Goal: Information Seeking & Learning: Compare options

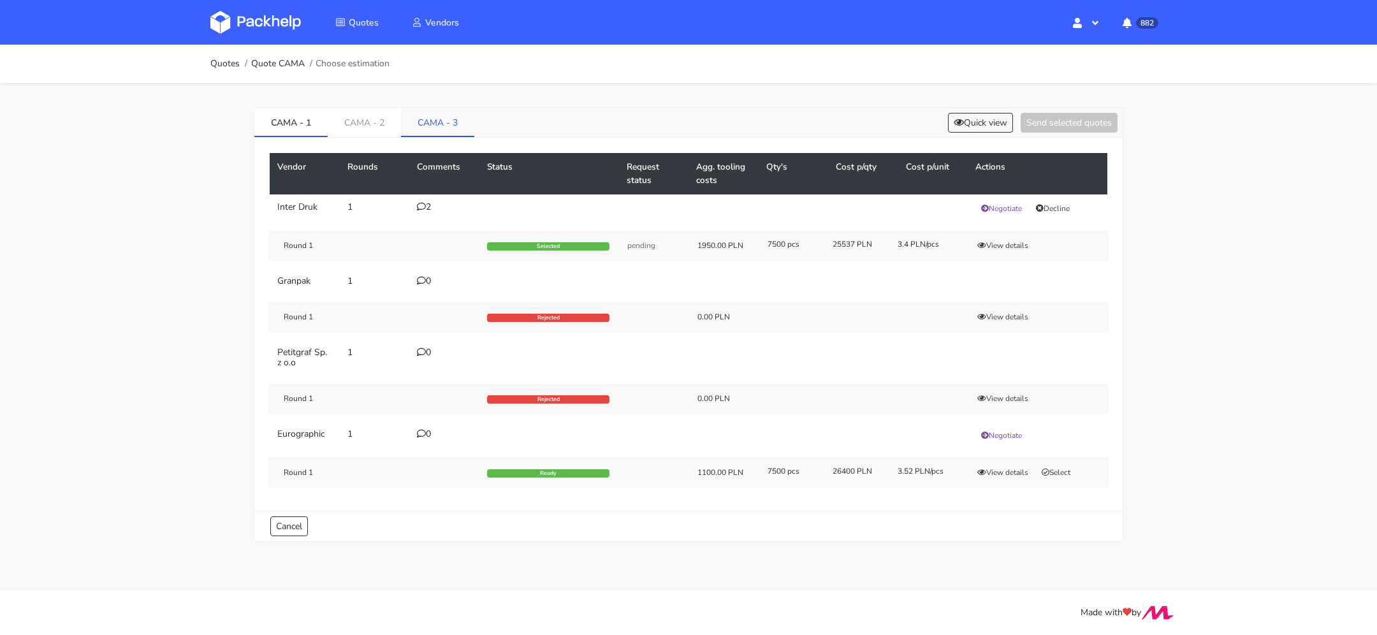
click at [420, 131] on link "CAMA - 3" at bounding box center [437, 122] width 73 height 28
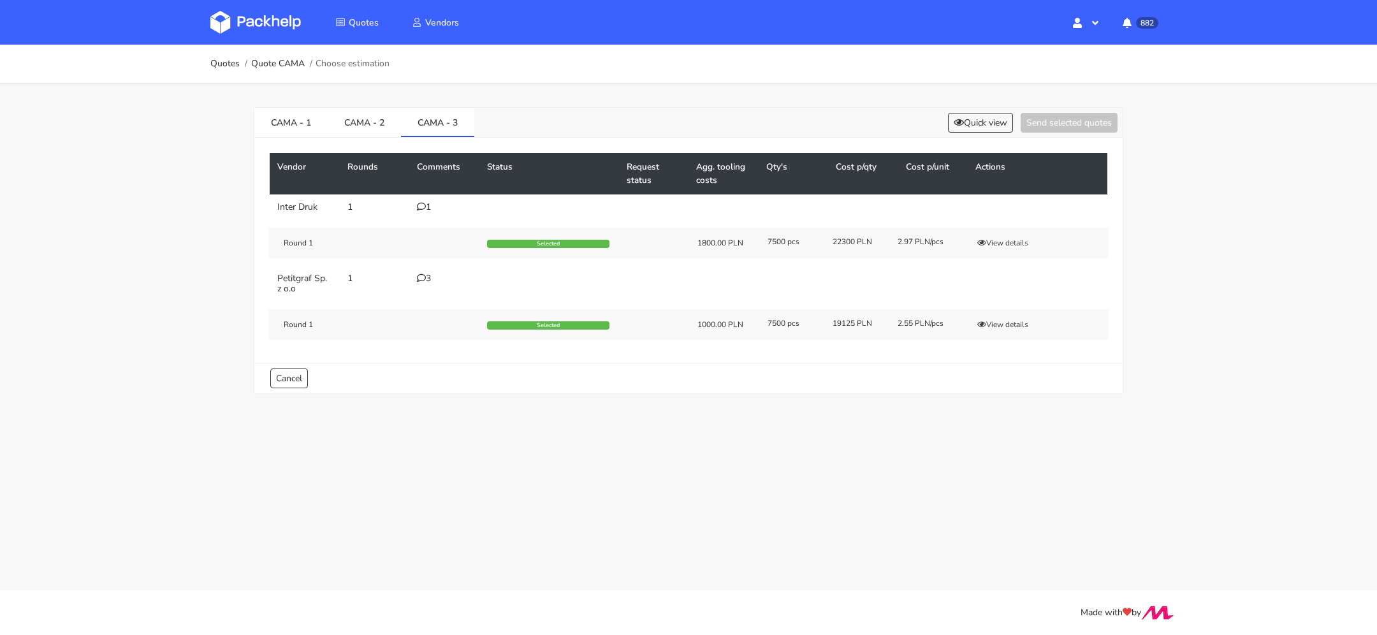
click at [427, 275] on div "3" at bounding box center [444, 278] width 55 height 10
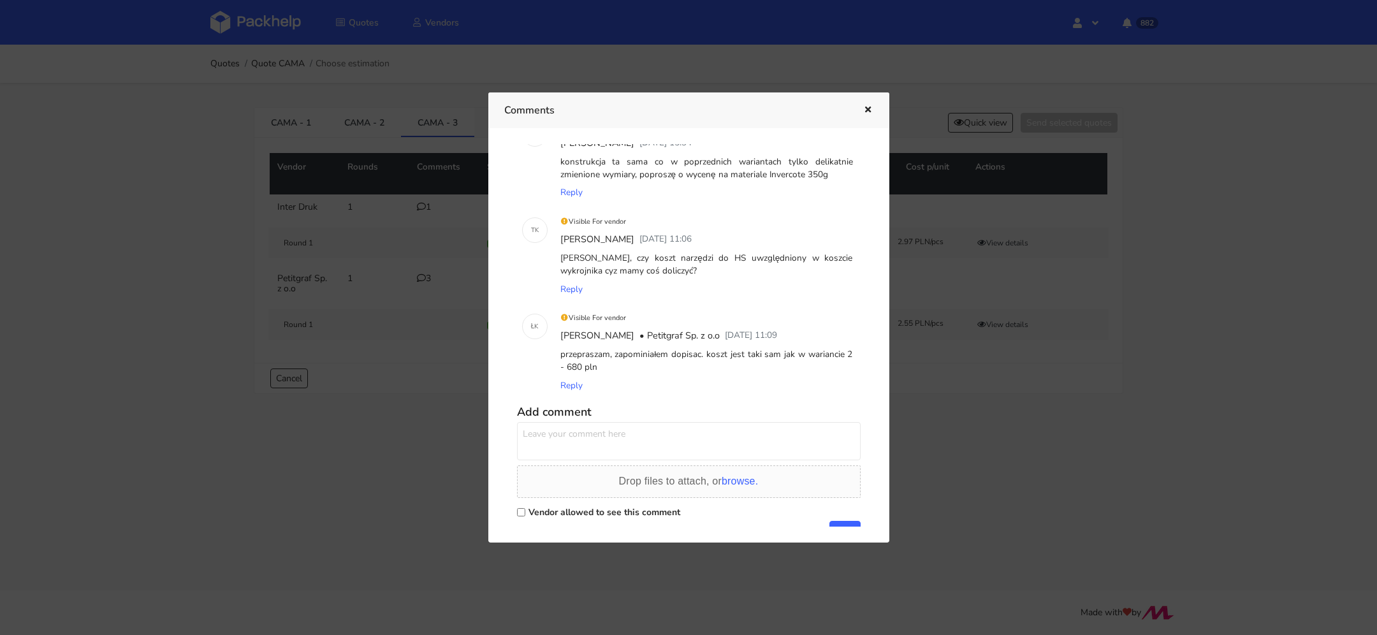
scroll to position [48, 0]
click at [871, 107] on icon "button" at bounding box center [867, 110] width 11 height 9
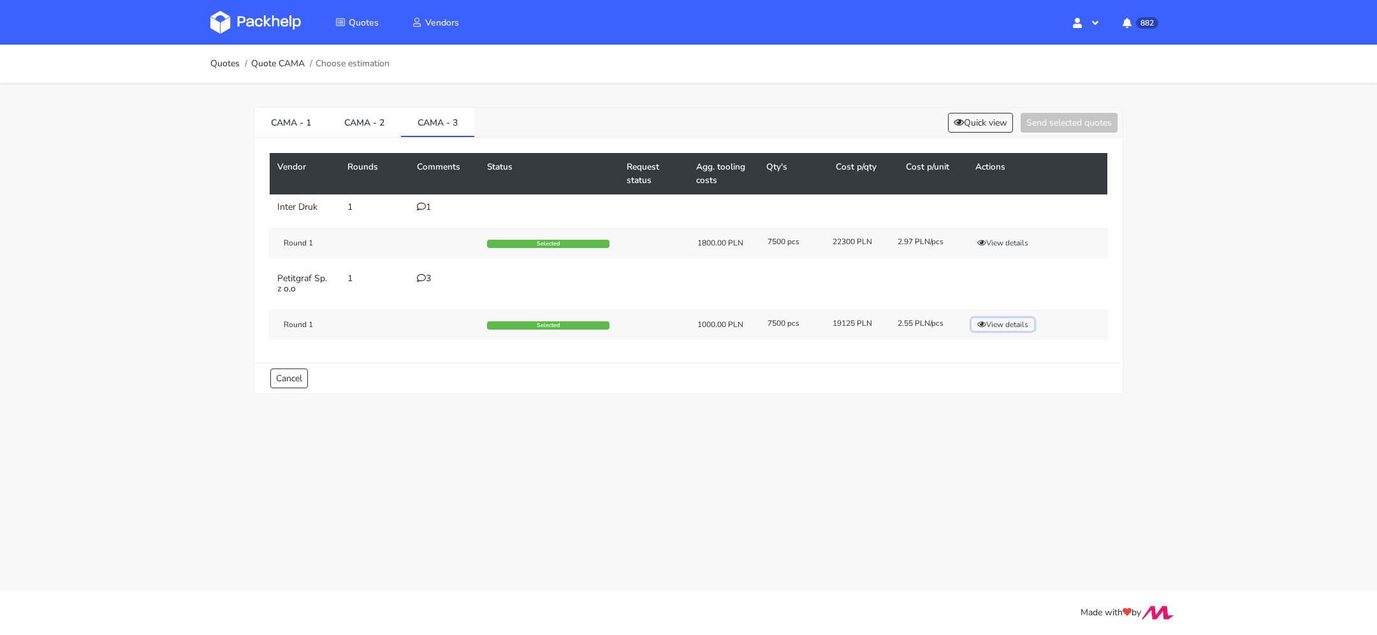
click at [990, 324] on button "View details" at bounding box center [1003, 324] width 62 height 13
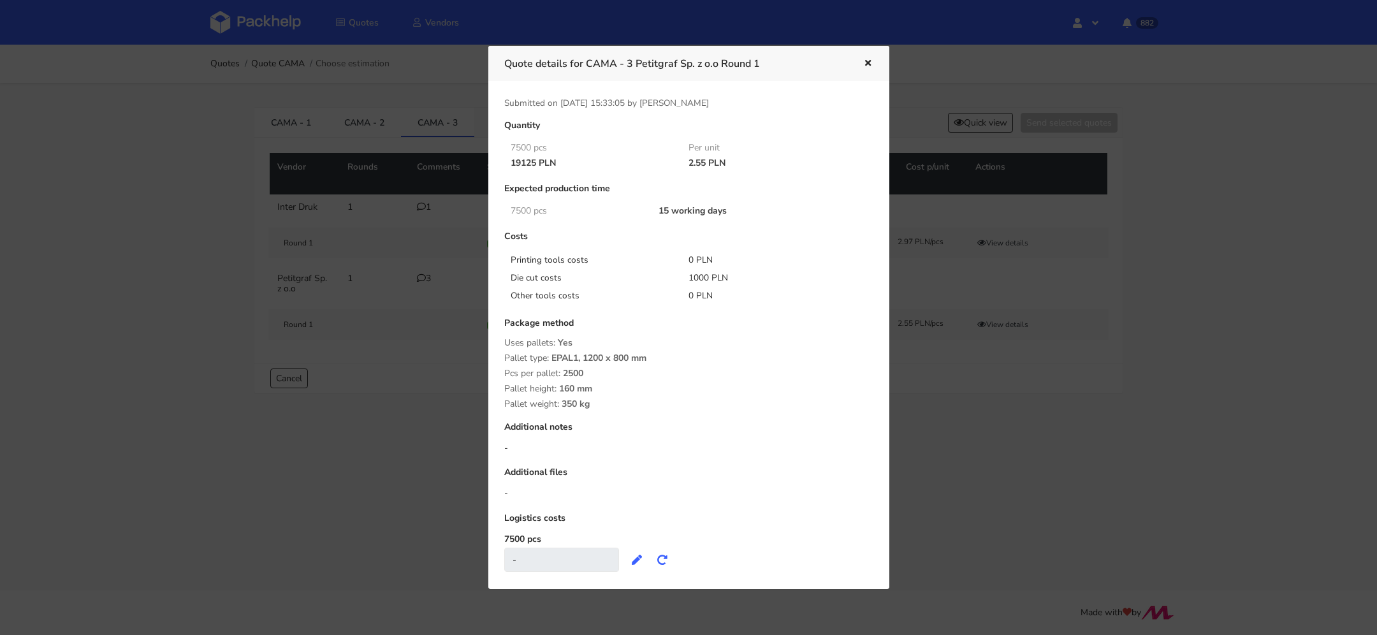
click at [862, 67] on icon "button" at bounding box center [867, 63] width 11 height 9
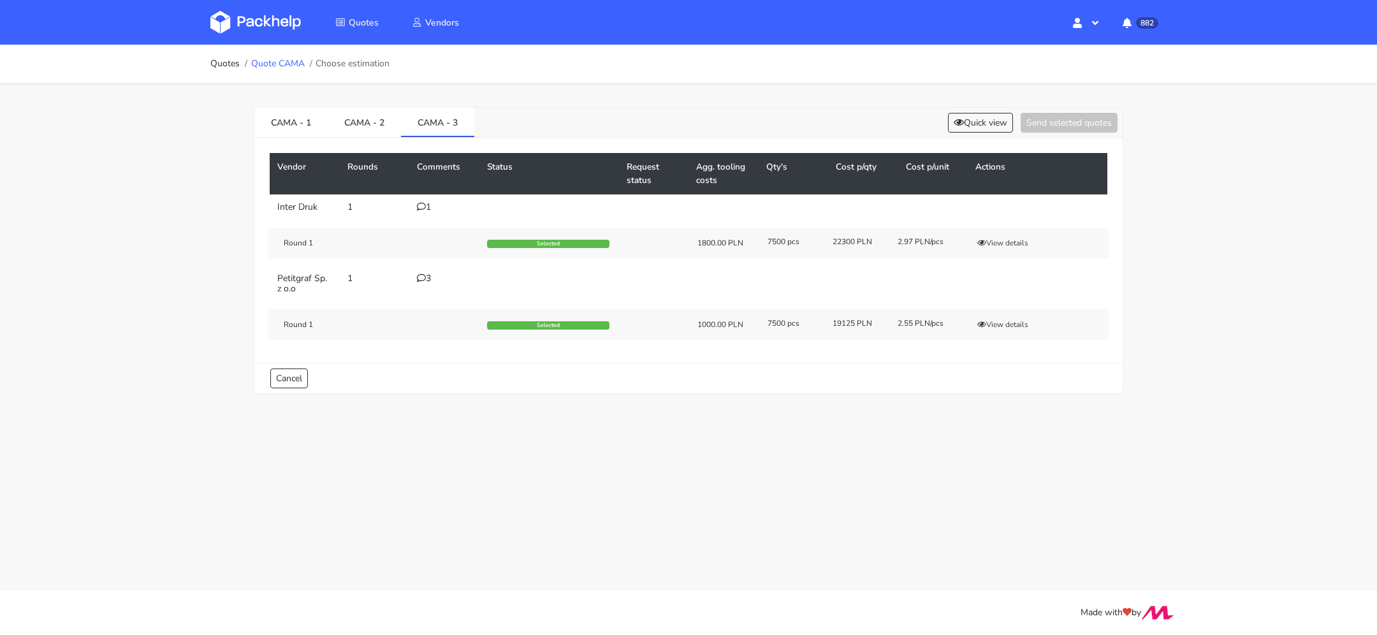
click at [275, 63] on link "Quote CAMA" at bounding box center [278, 64] width 54 height 10
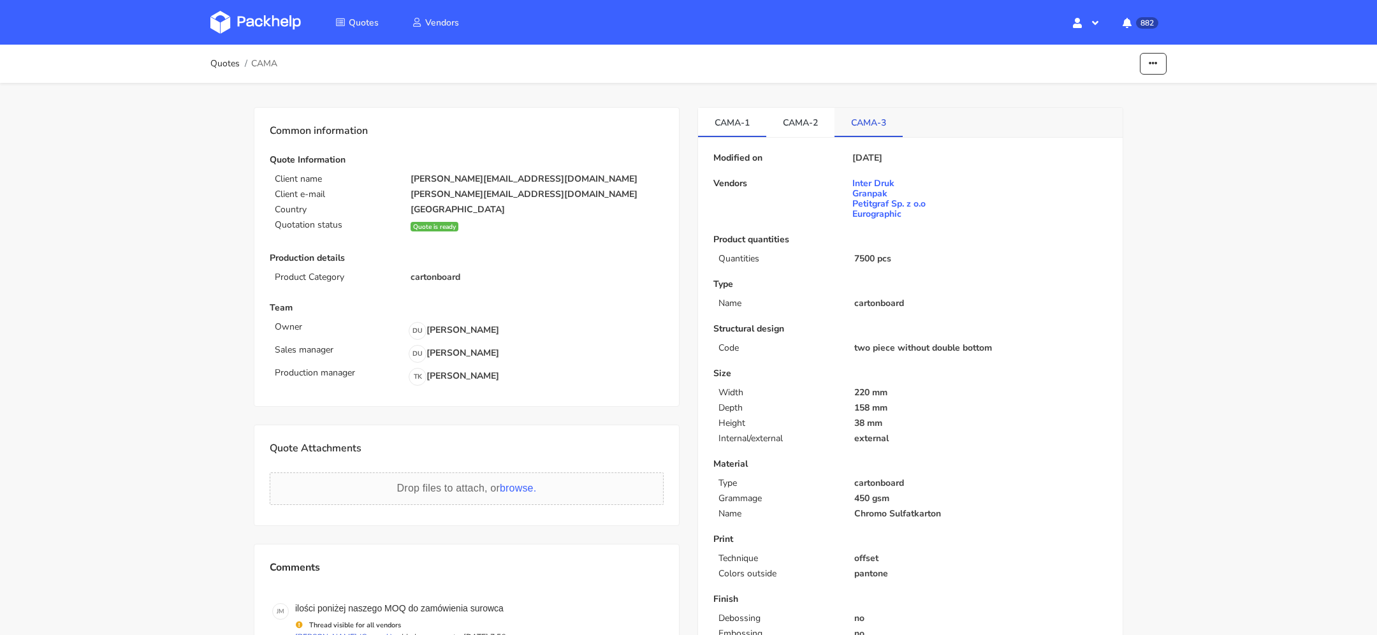
click at [863, 121] on link "CAMA-3" at bounding box center [868, 122] width 68 height 28
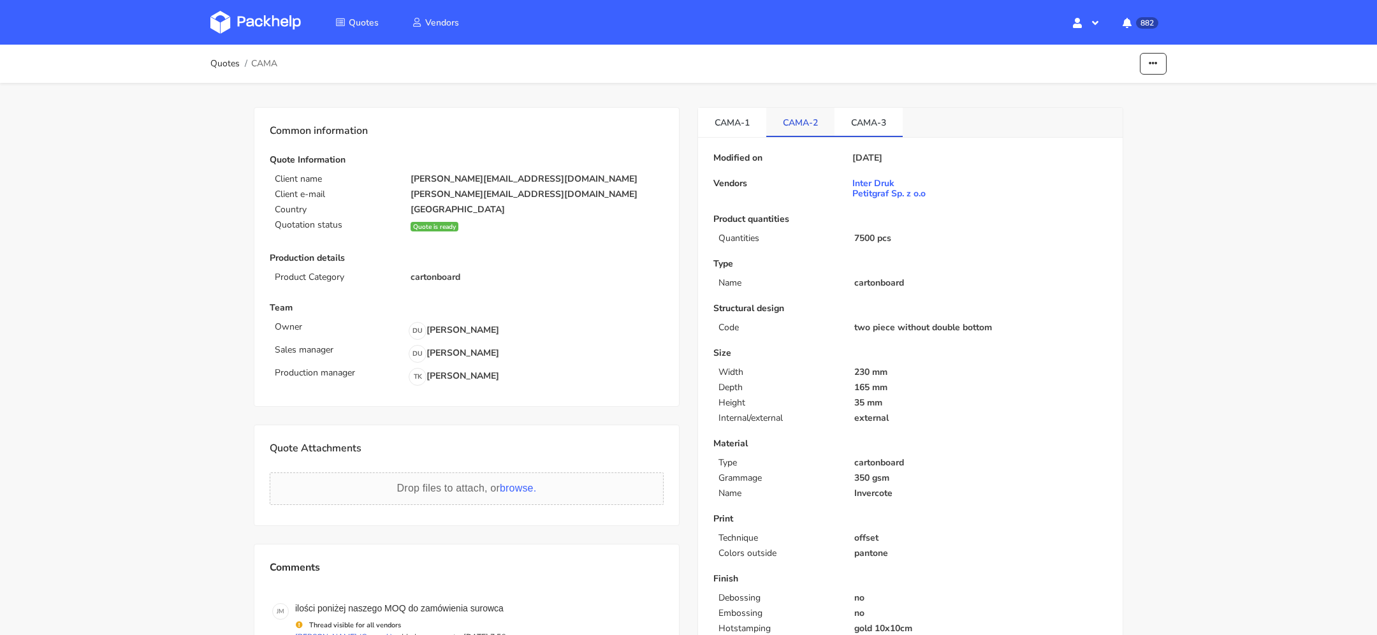
click at [793, 117] on link "CAMA-2" at bounding box center [800, 122] width 68 height 28
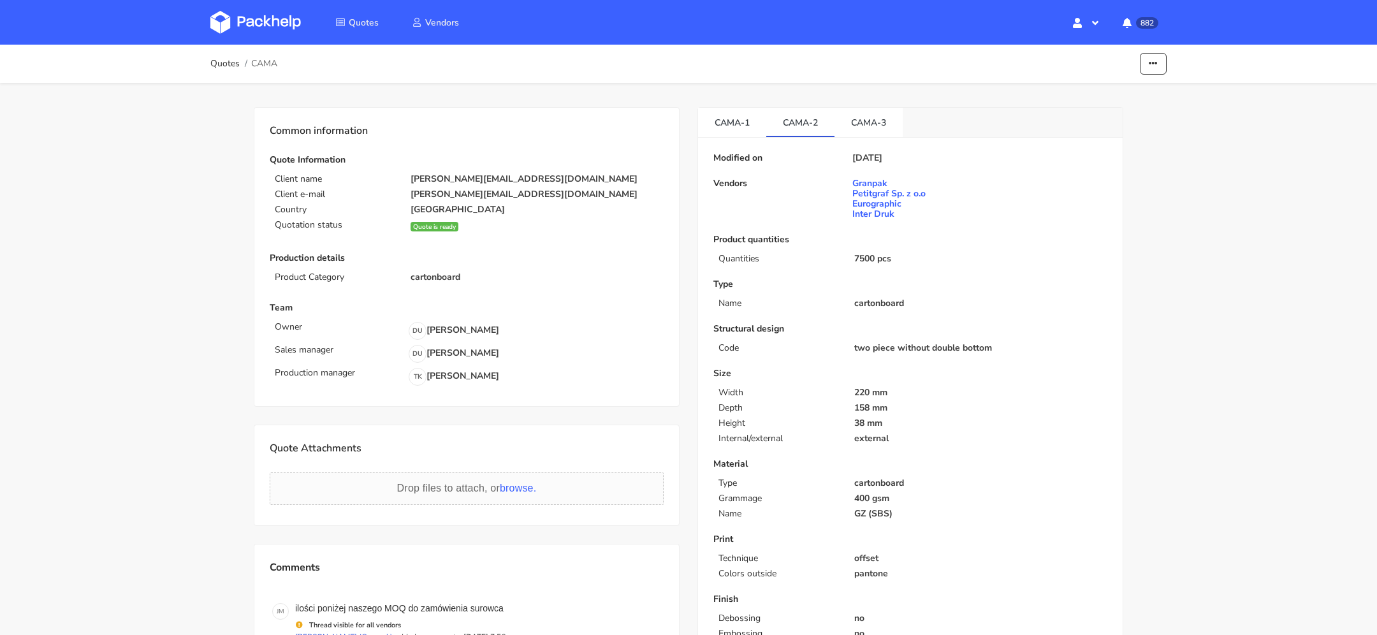
scroll to position [305, 0]
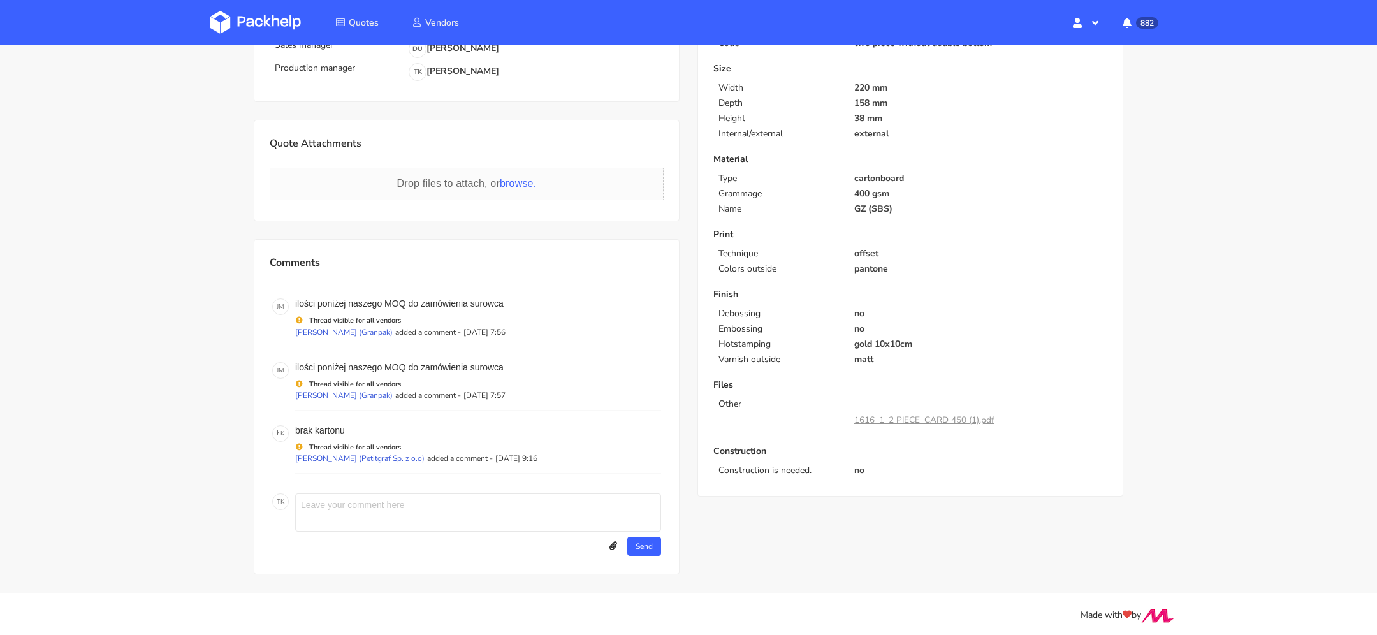
click at [894, 416] on link "1616_1_2 PIECE_CARD 450 (1).pdf" at bounding box center [924, 420] width 140 height 12
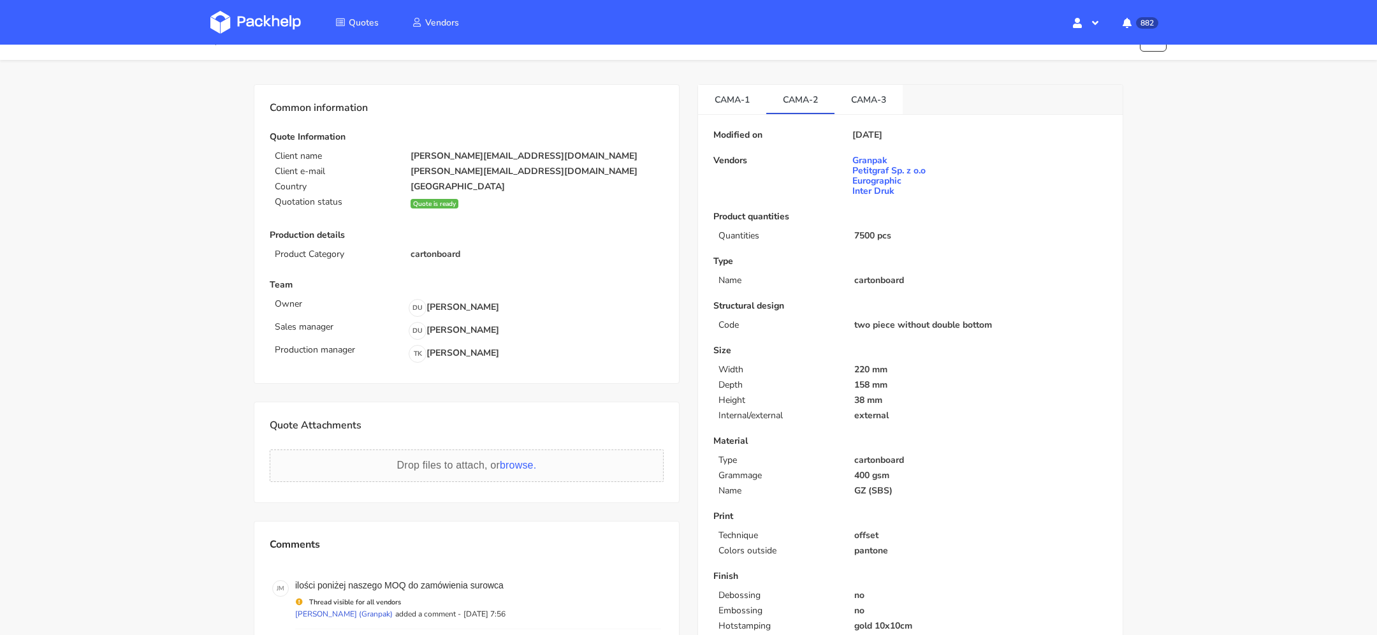
scroll to position [20, 0]
click at [865, 96] on link "CAMA-3" at bounding box center [868, 102] width 68 height 28
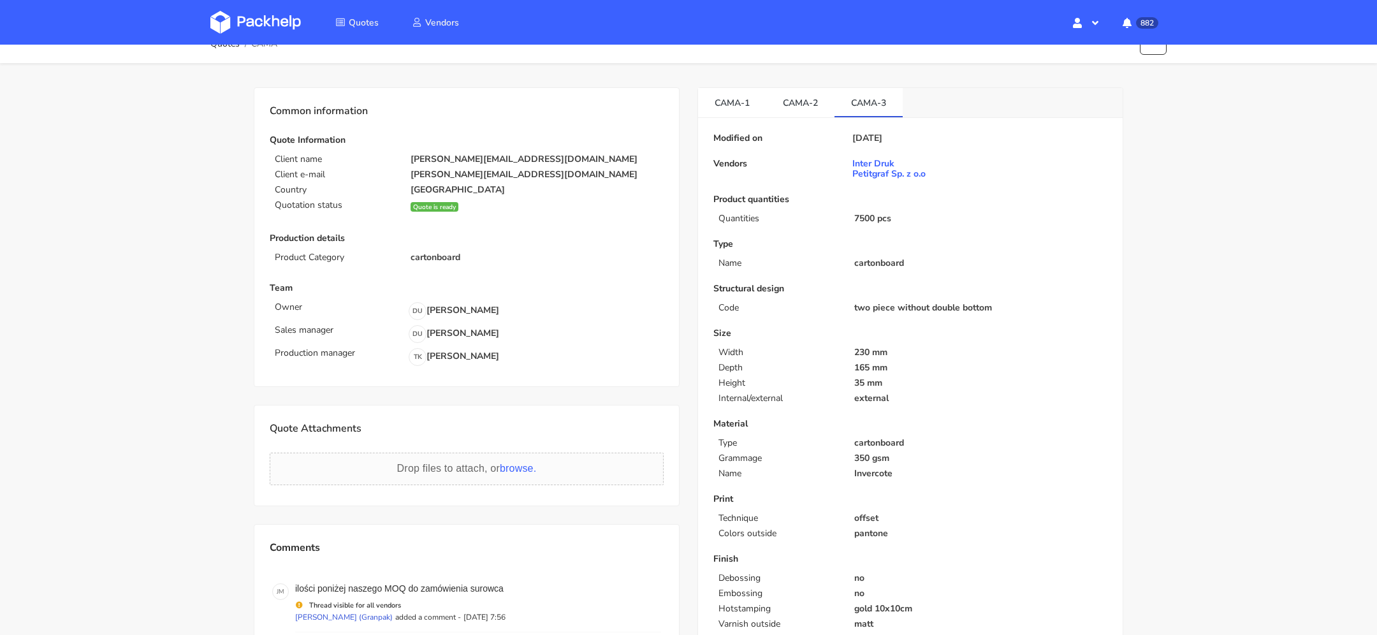
click at [804, 118] on div "Modified on 25 Jul 2025 Vendors Inter Druk Petitgraf Sp. z o.o Product quantiti…" at bounding box center [910, 406] width 425 height 576
click at [798, 99] on link "CAMA-2" at bounding box center [800, 102] width 68 height 28
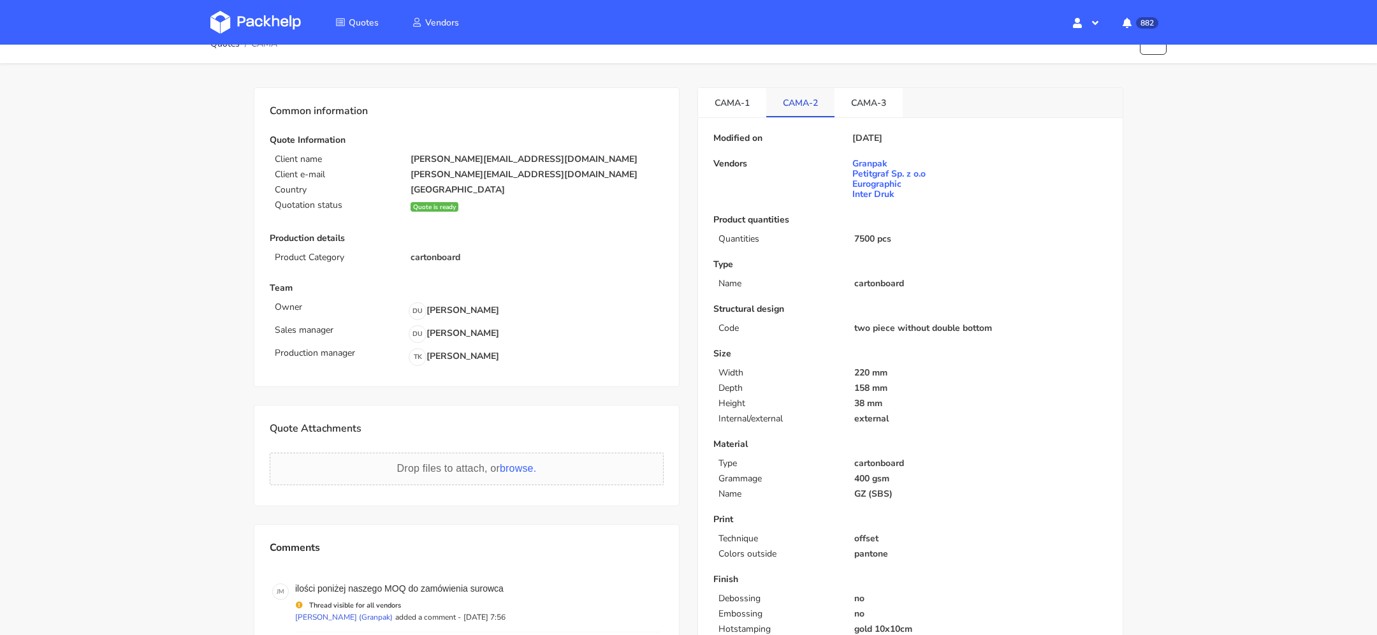
click at [833, 113] on link "CAMA-2" at bounding box center [800, 102] width 68 height 28
click at [799, 115] on li "CAMA-2" at bounding box center [800, 102] width 68 height 29
click at [857, 113] on link "CAMA-3" at bounding box center [868, 102] width 68 height 28
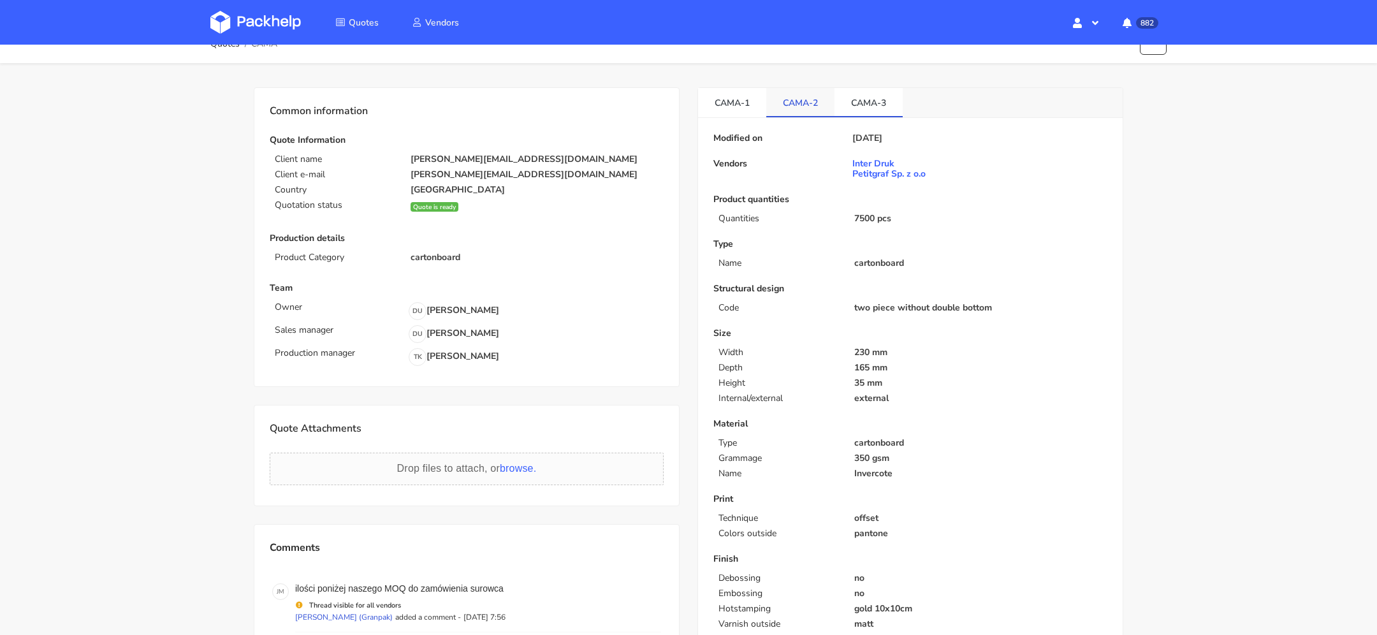
click at [813, 112] on link "CAMA-2" at bounding box center [800, 102] width 68 height 28
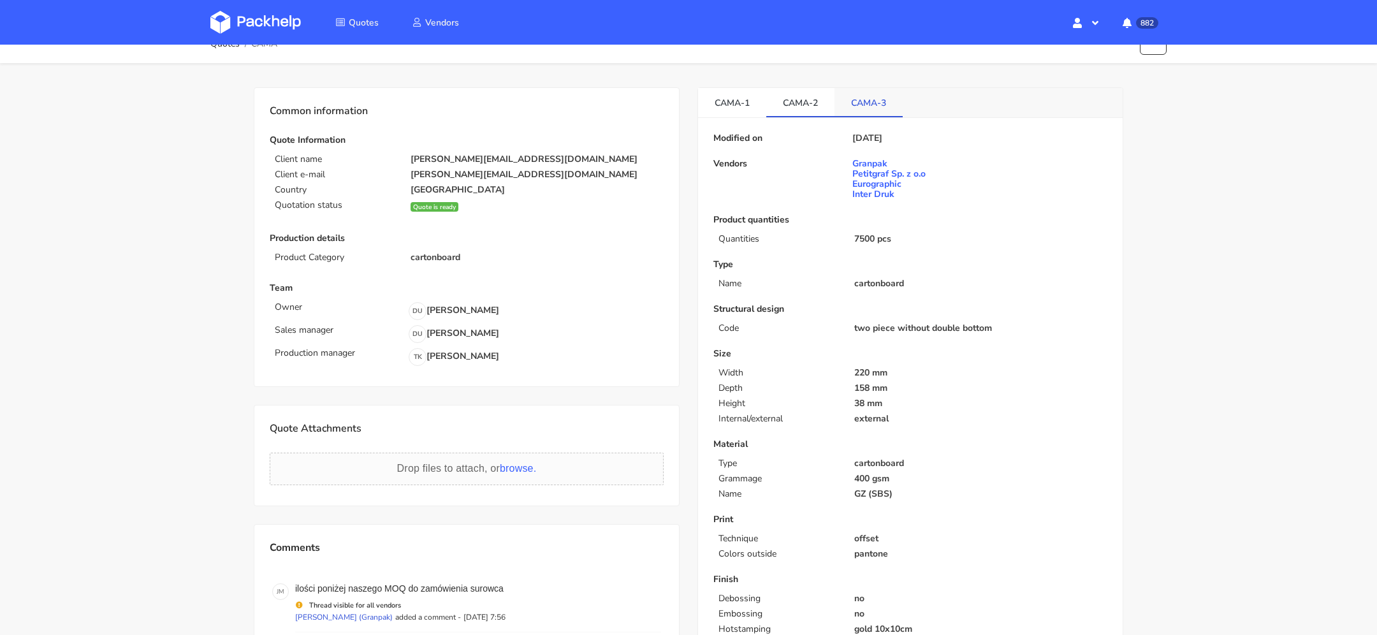
click at [848, 112] on link "CAMA-3" at bounding box center [868, 102] width 68 height 28
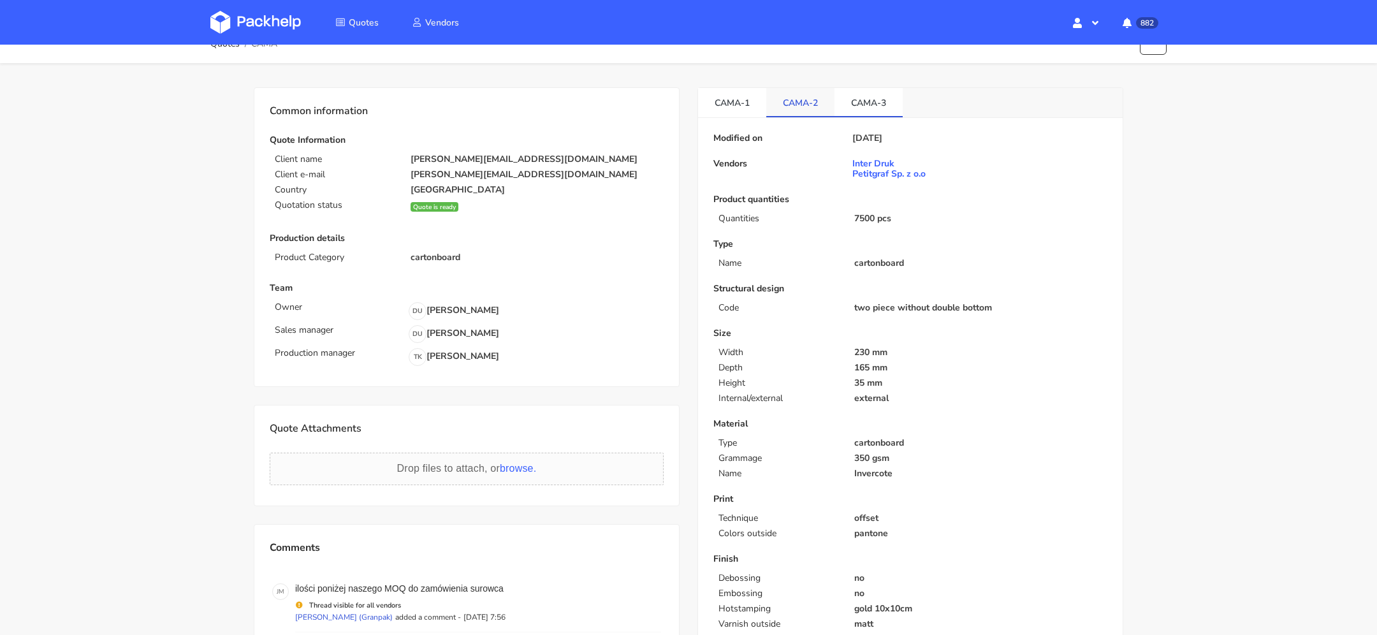
click at [815, 112] on link "CAMA-2" at bounding box center [800, 102] width 68 height 28
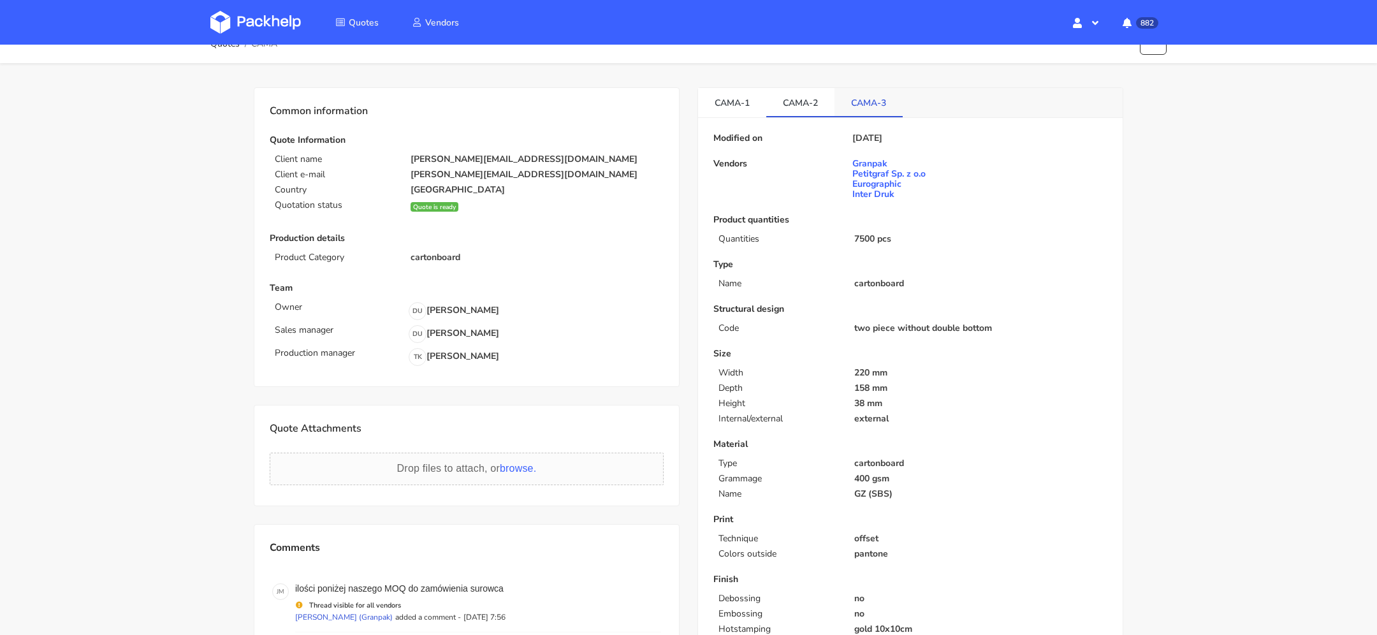
click at [854, 112] on link "CAMA-3" at bounding box center [868, 102] width 68 height 28
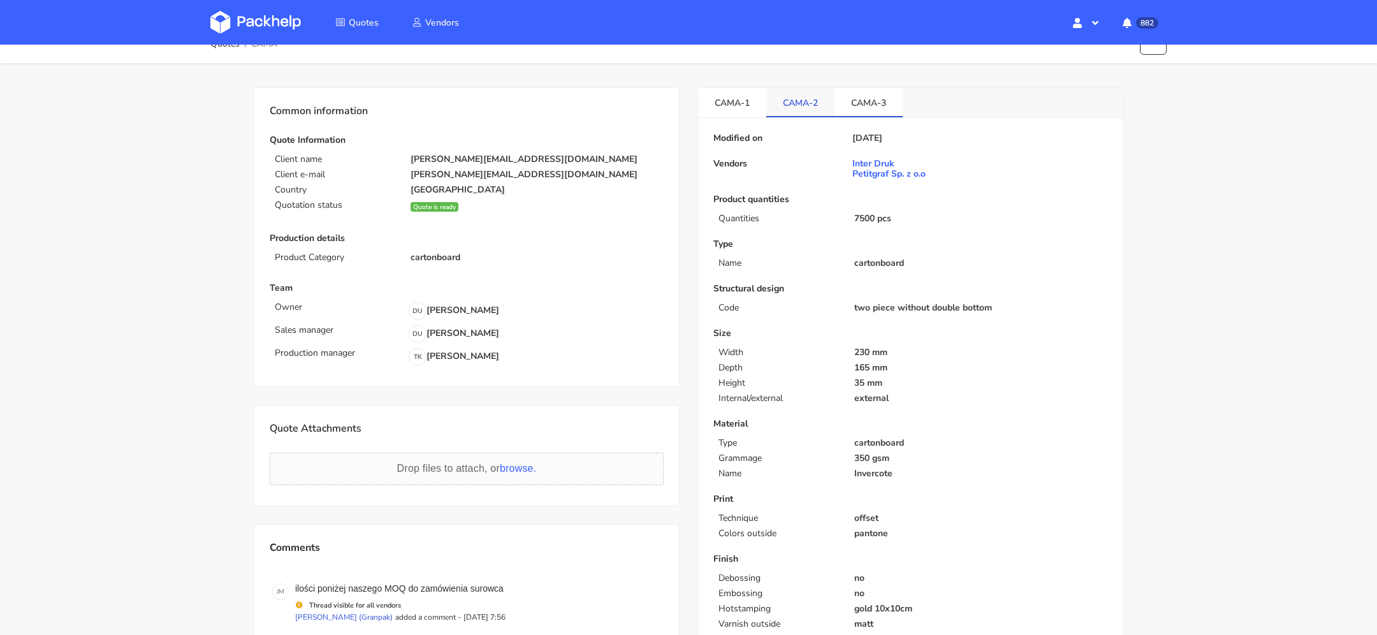
click at [820, 112] on link "CAMA-2" at bounding box center [800, 102] width 68 height 28
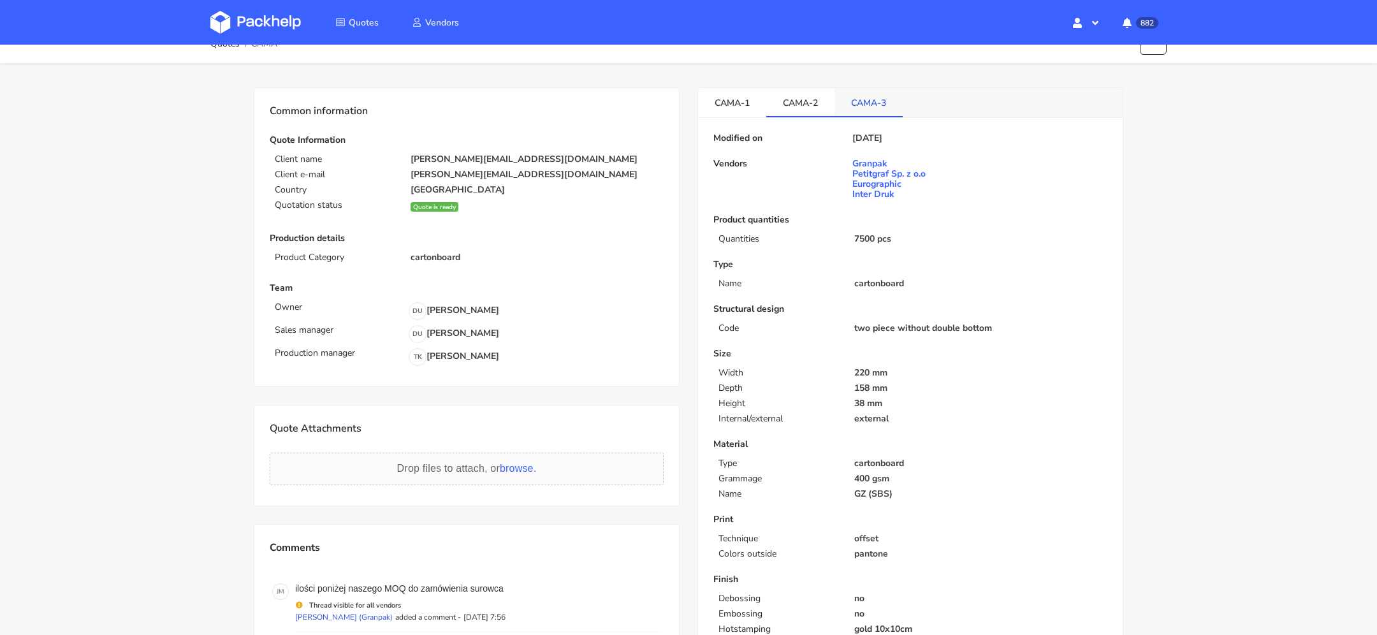
click at [855, 112] on link "CAMA-3" at bounding box center [868, 102] width 68 height 28
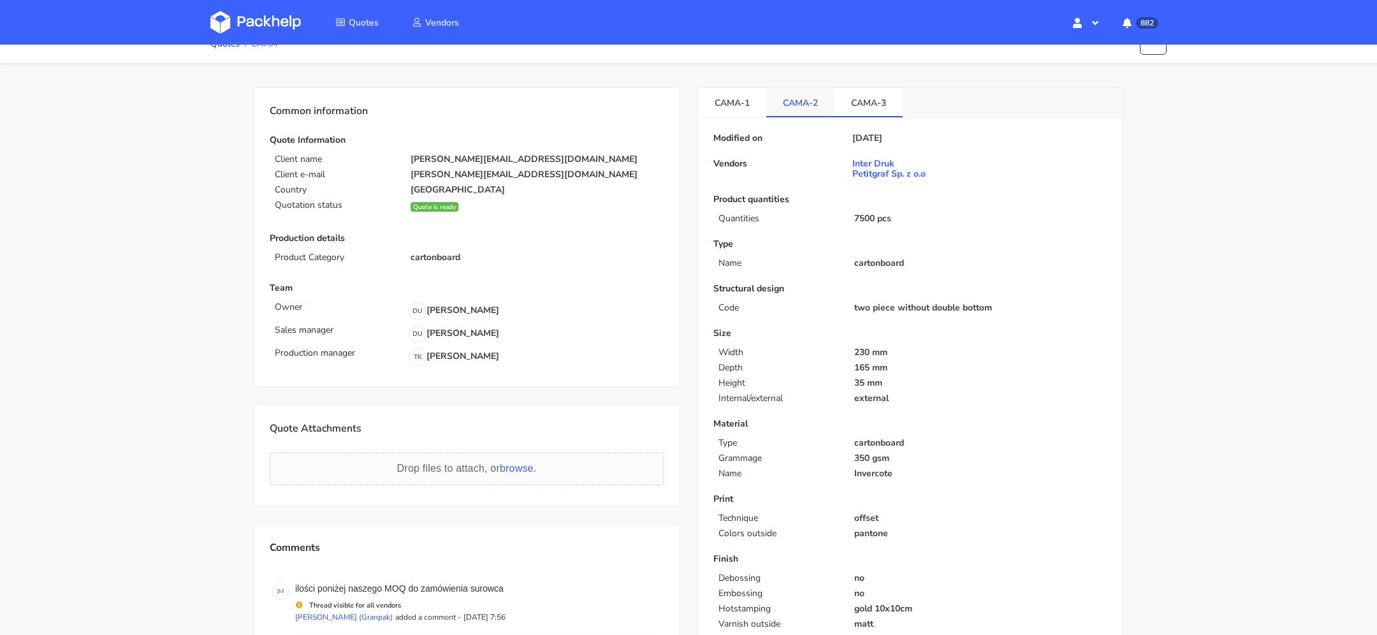
click at [824, 112] on link "CAMA-2" at bounding box center [800, 102] width 68 height 28
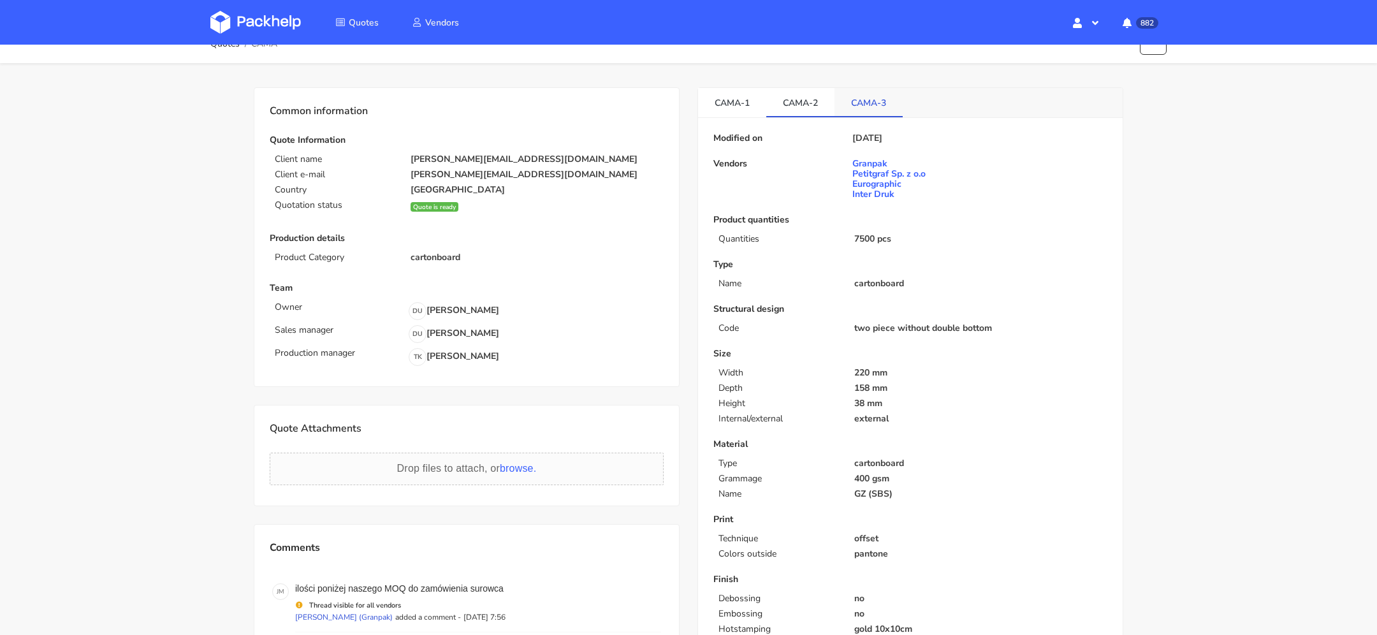
click at [861, 112] on link "CAMA-3" at bounding box center [868, 102] width 68 height 28
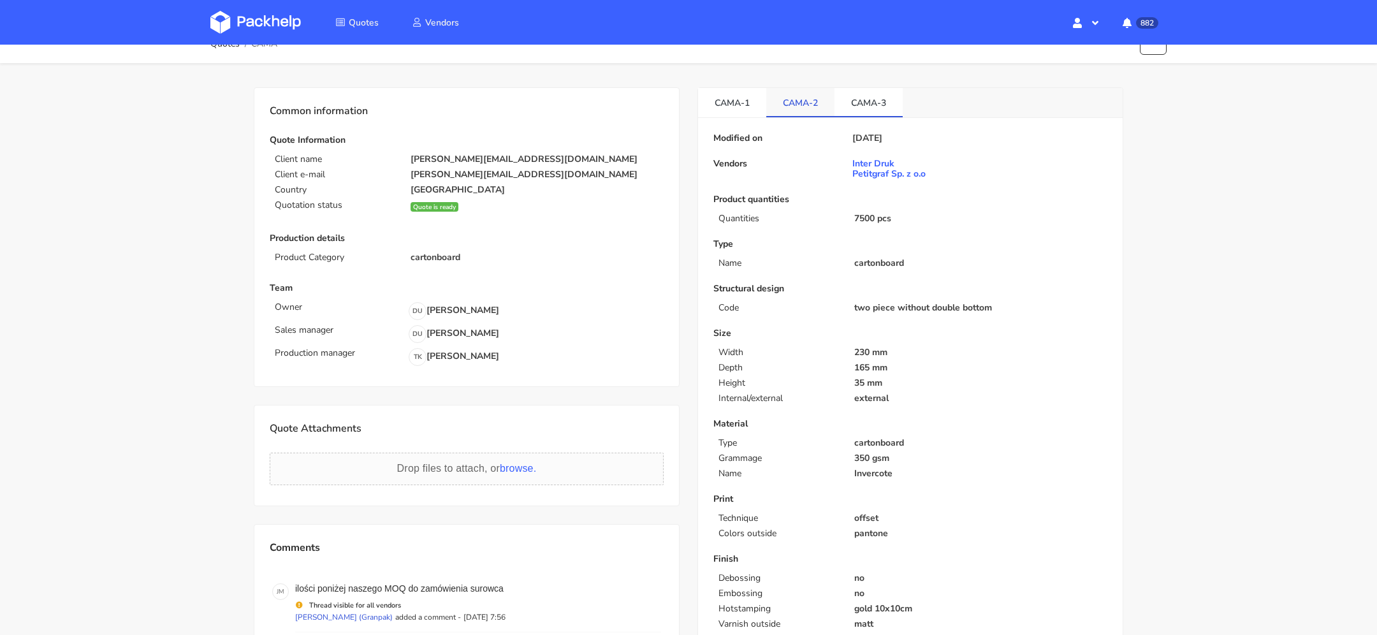
click at [810, 112] on link "CAMA-2" at bounding box center [800, 102] width 68 height 28
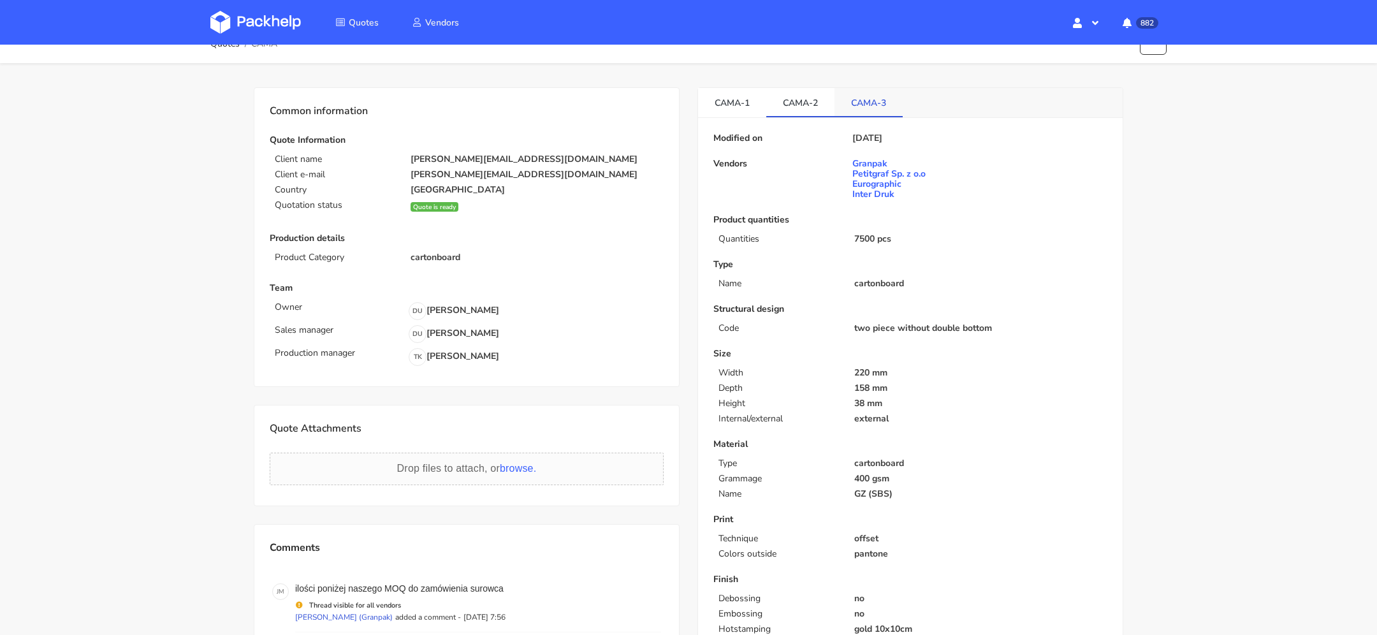
click at [871, 112] on link "CAMA-3" at bounding box center [868, 102] width 68 height 28
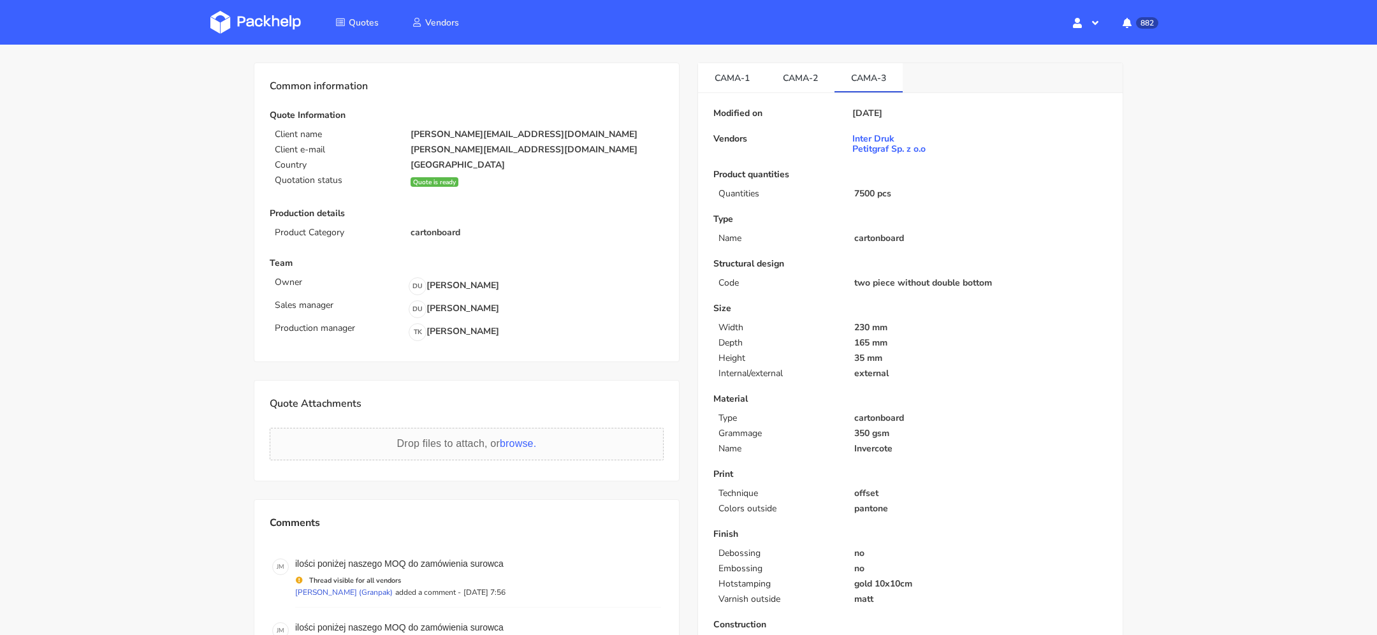
scroll to position [0, 0]
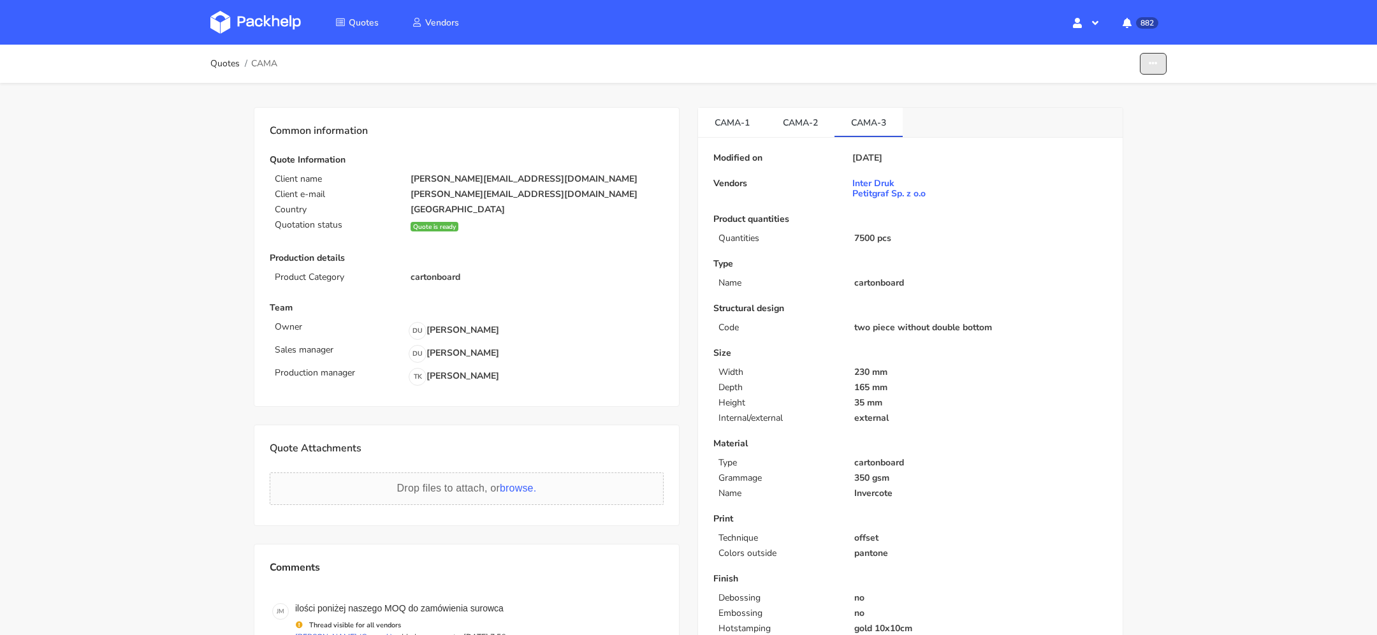
click at [1145, 66] on button "button" at bounding box center [1153, 64] width 27 height 22
click at [1105, 139] on link "Show estimations" at bounding box center [1104, 139] width 112 height 21
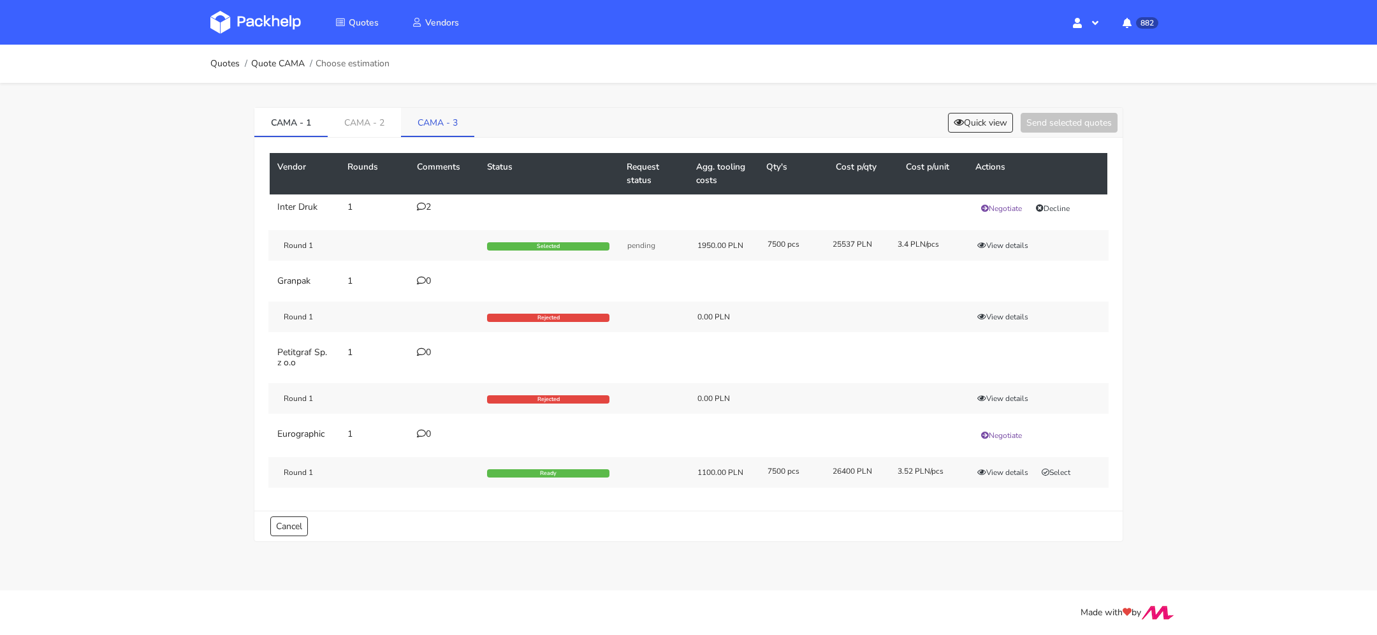
click at [447, 122] on link "CAMA - 3" at bounding box center [437, 122] width 73 height 28
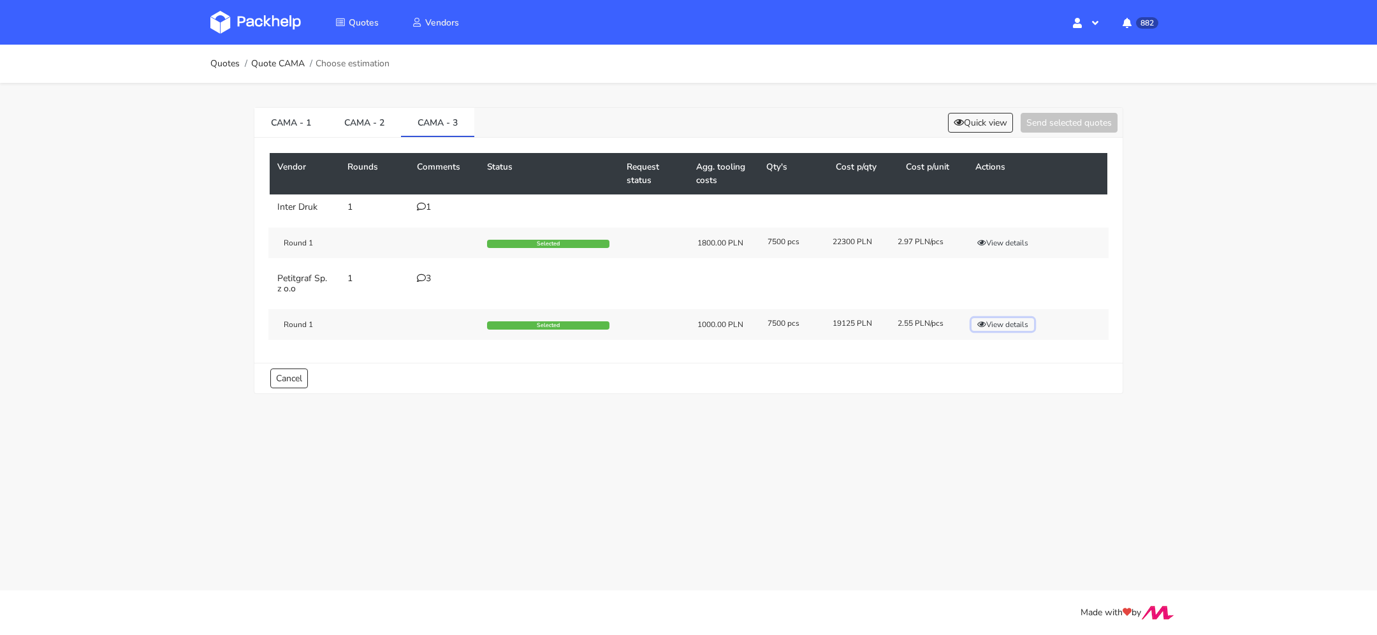
click at [990, 319] on button "View details" at bounding box center [1003, 324] width 62 height 13
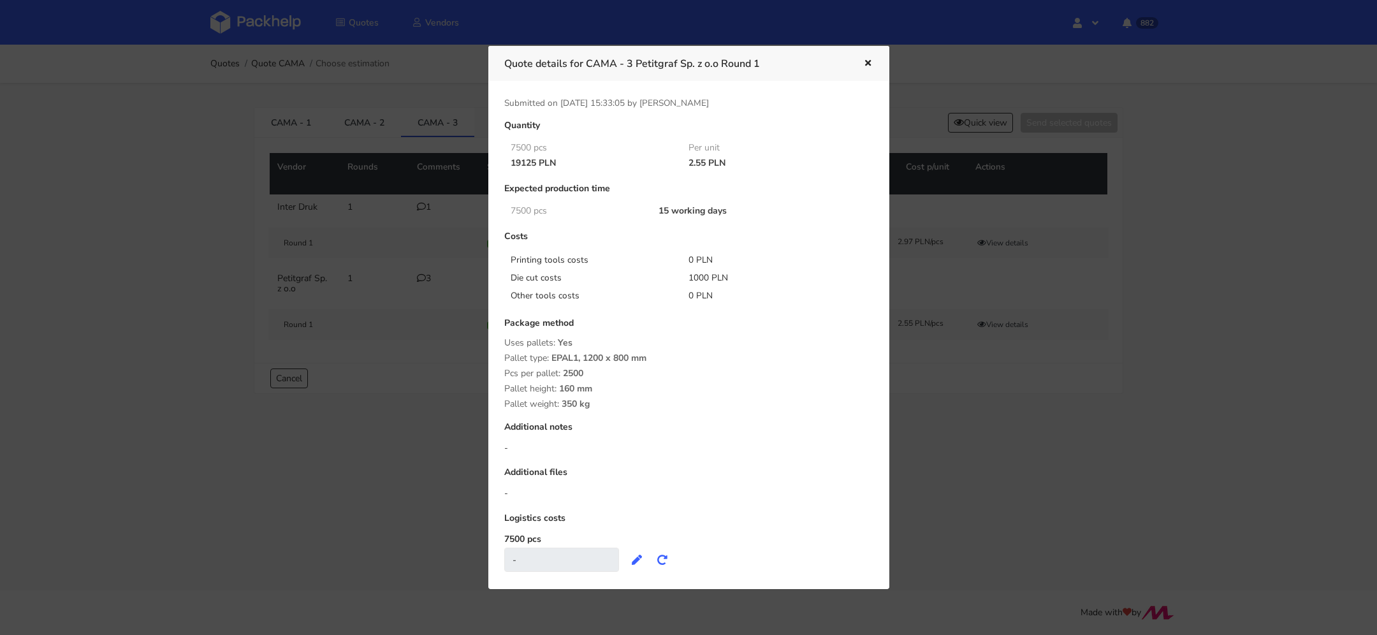
click at [866, 64] on icon "button" at bounding box center [867, 63] width 11 height 9
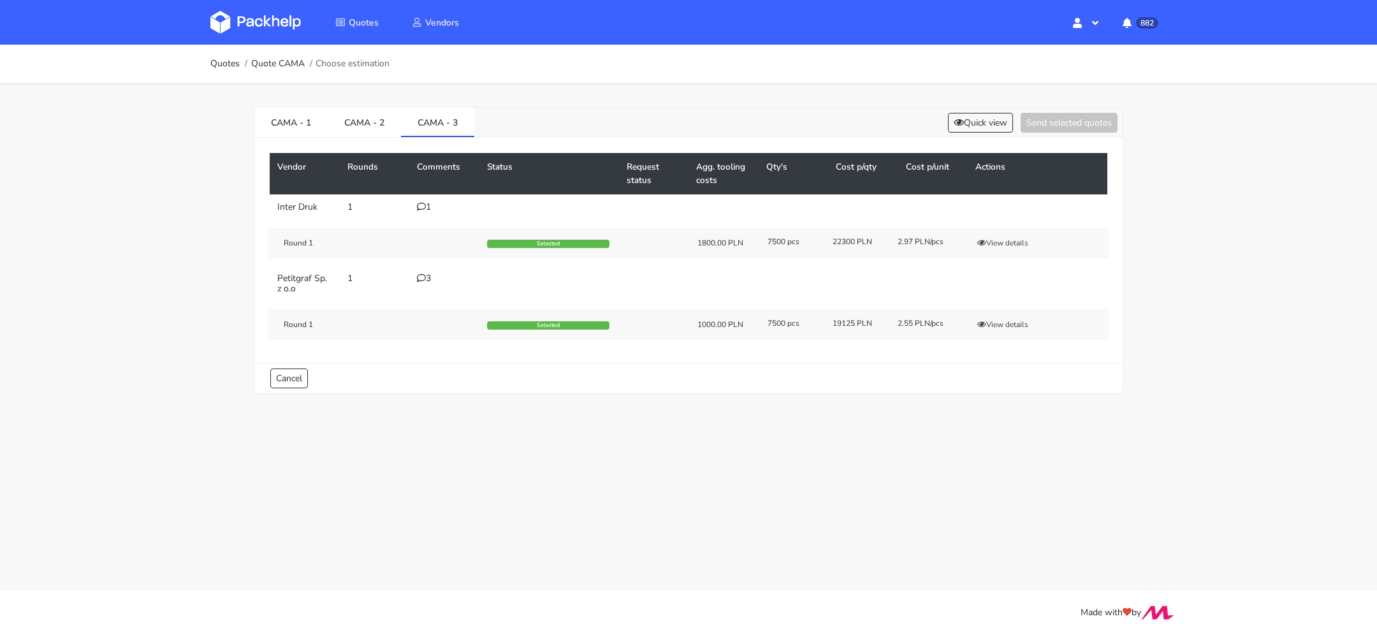
click at [419, 280] on icon at bounding box center [421, 277] width 9 height 9
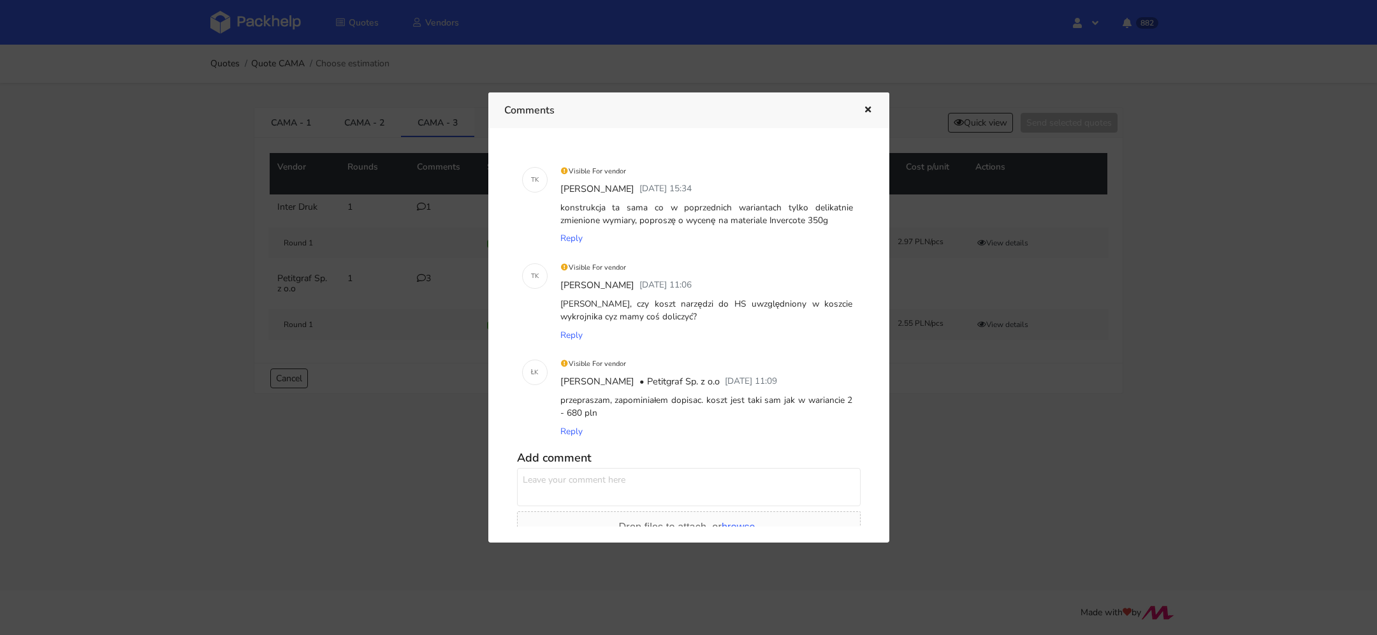
click at [867, 107] on icon "button" at bounding box center [867, 110] width 11 height 9
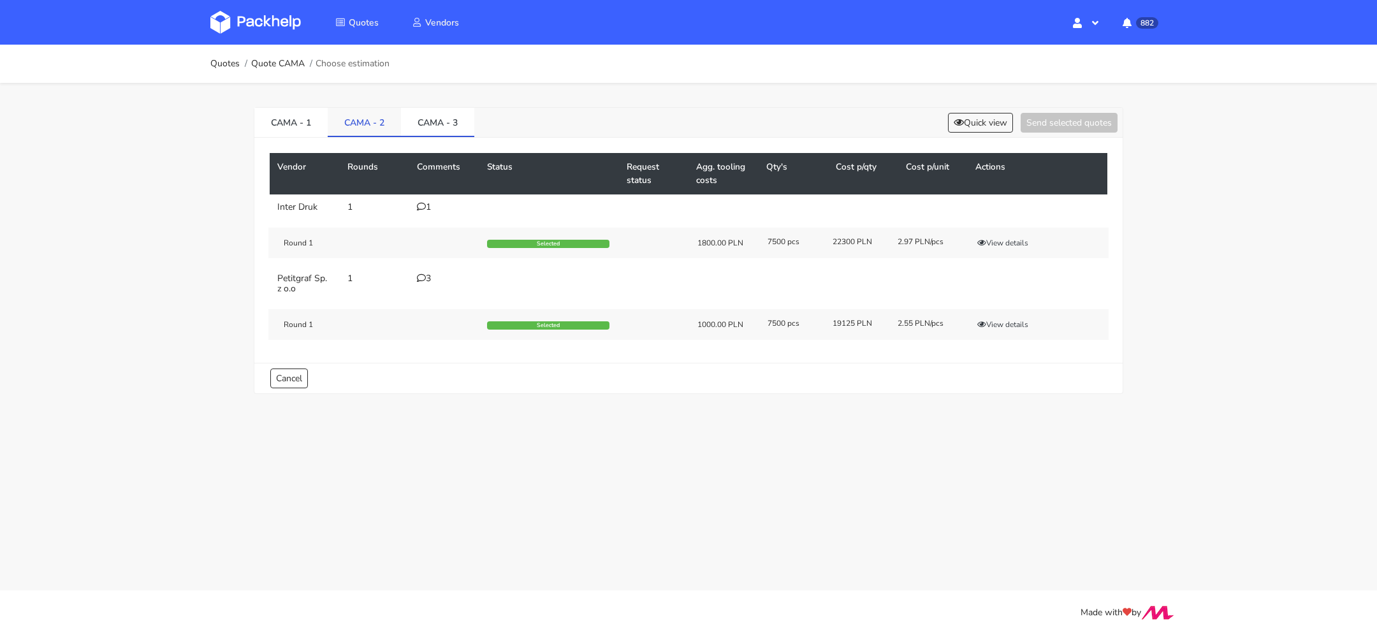
click at [365, 122] on link "CAMA - 2" at bounding box center [364, 122] width 73 height 28
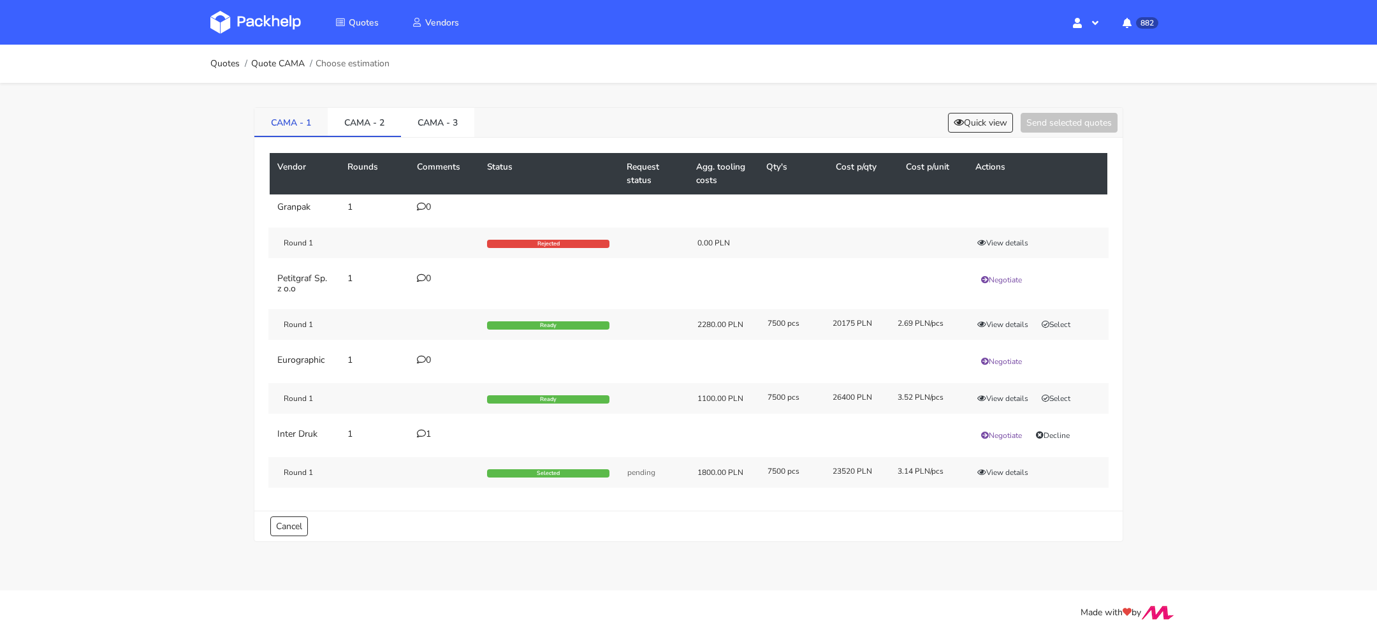
click at [289, 124] on link "CAMA - 1" at bounding box center [290, 122] width 73 height 28
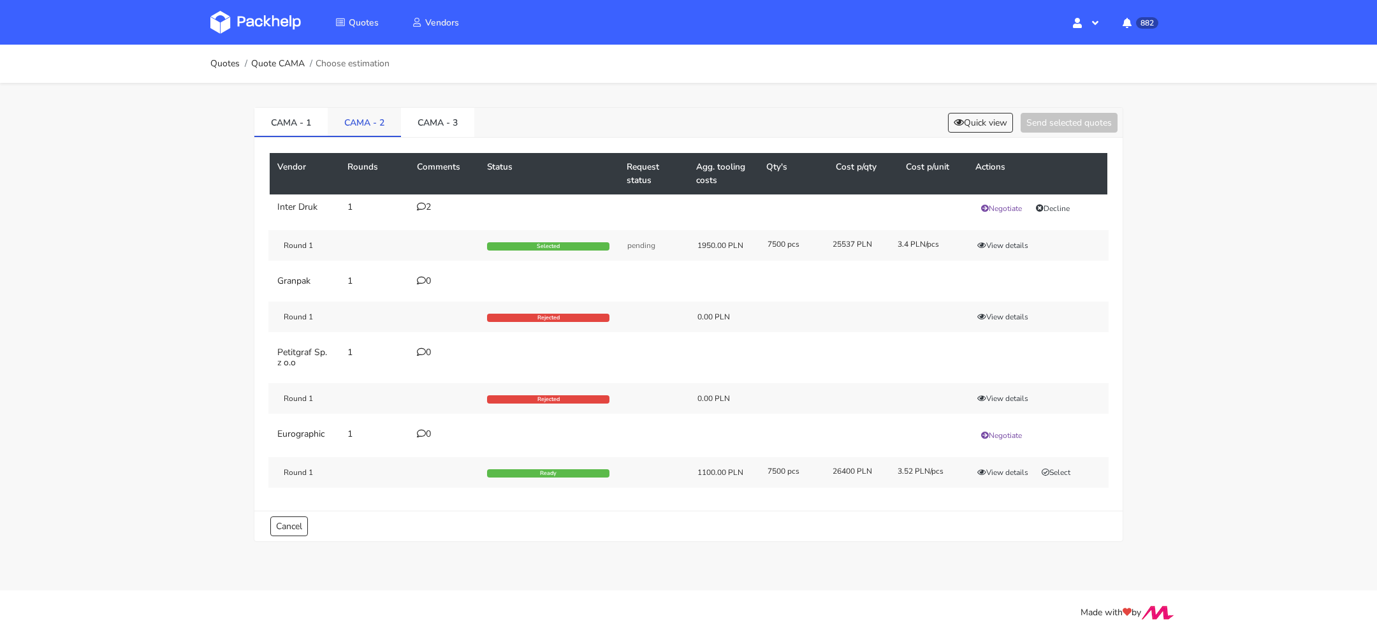
click at [356, 127] on link "CAMA - 2" at bounding box center [364, 122] width 73 height 28
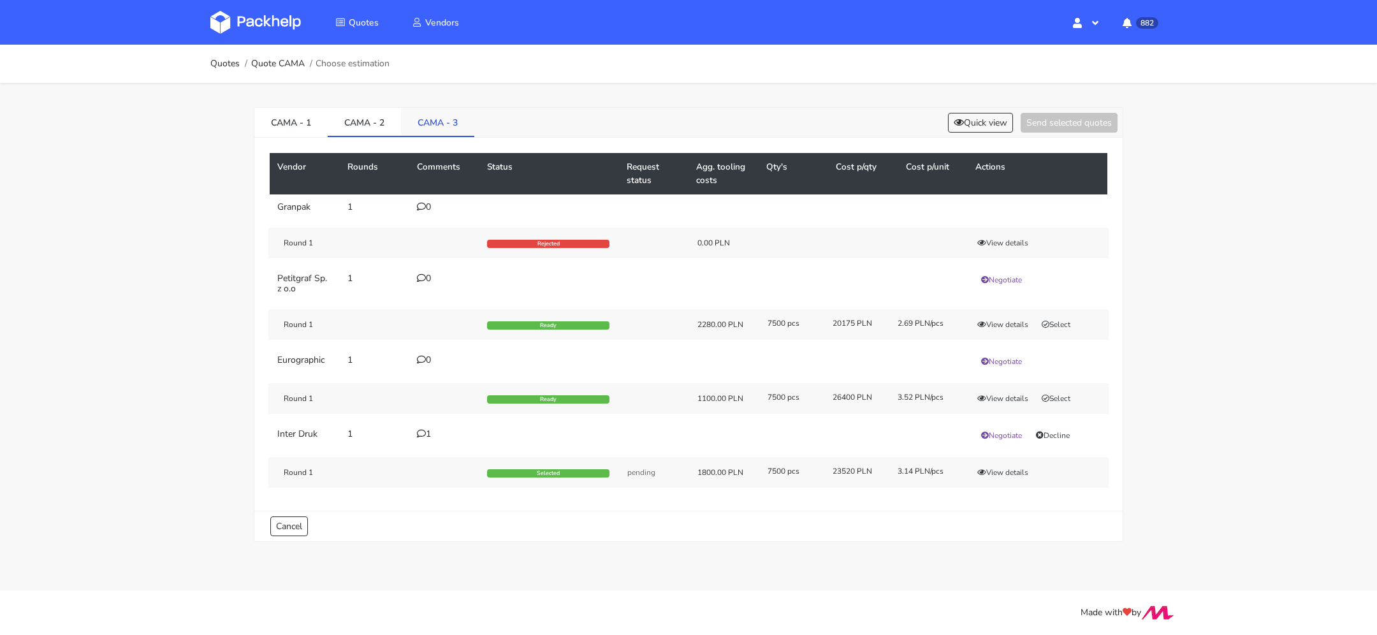
click at [440, 130] on link "CAMA - 3" at bounding box center [437, 122] width 73 height 28
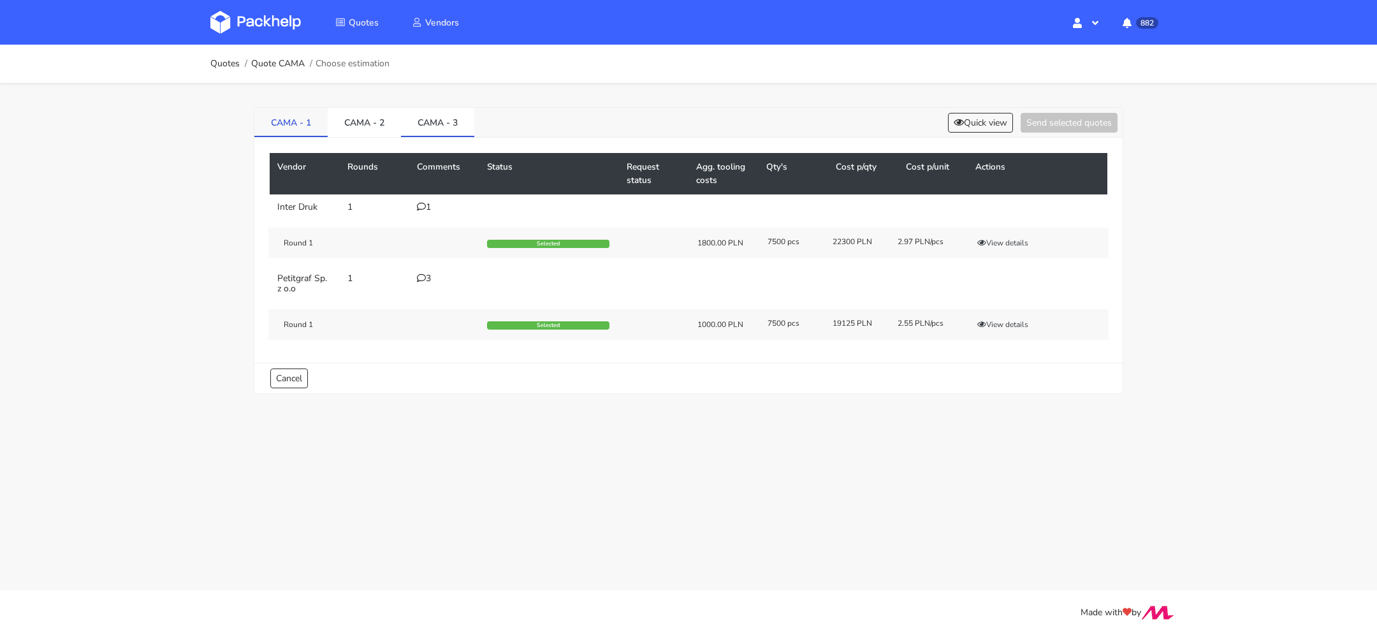
click at [322, 124] on link "CAMA - 1" at bounding box center [290, 122] width 73 height 28
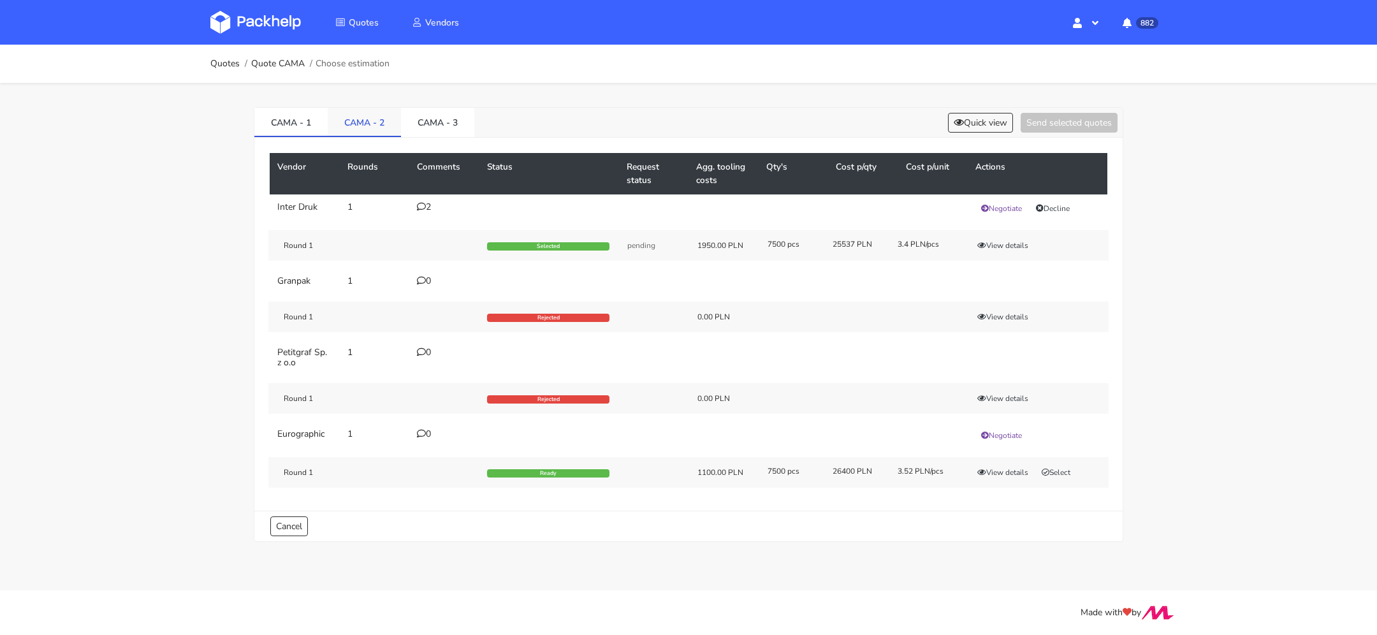
click at [382, 123] on link "CAMA - 2" at bounding box center [364, 122] width 73 height 28
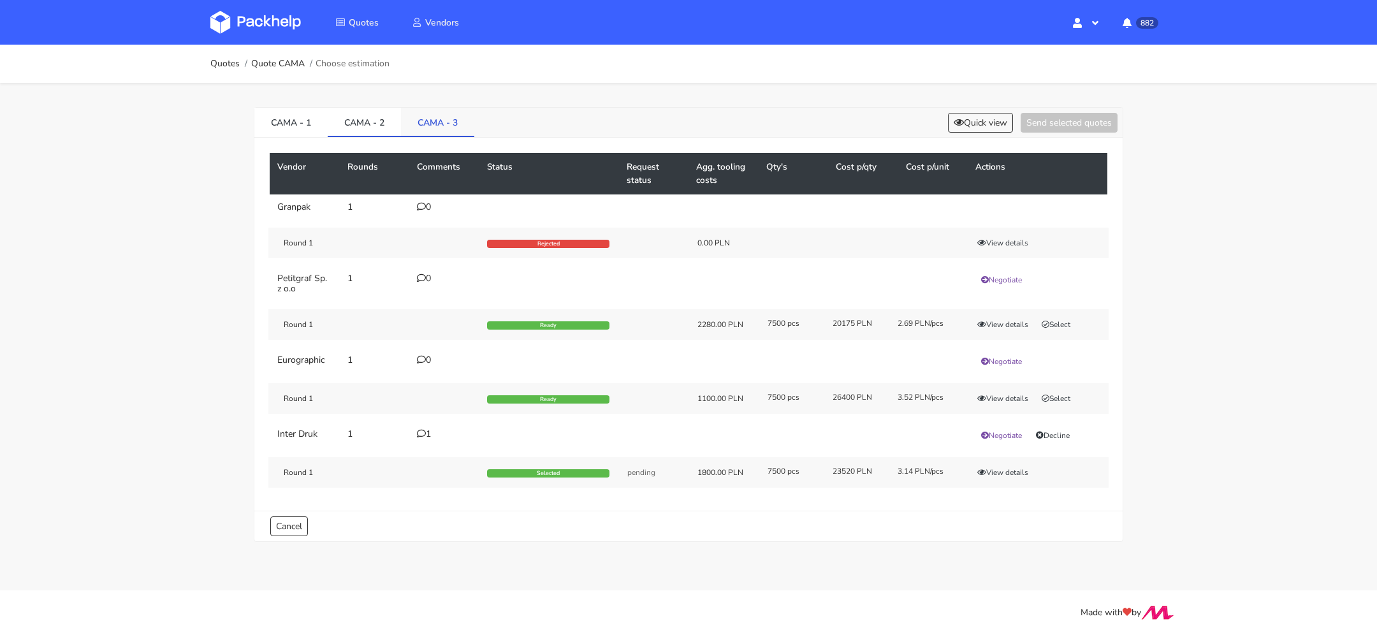
click at [419, 120] on link "CAMA - 3" at bounding box center [437, 122] width 73 height 28
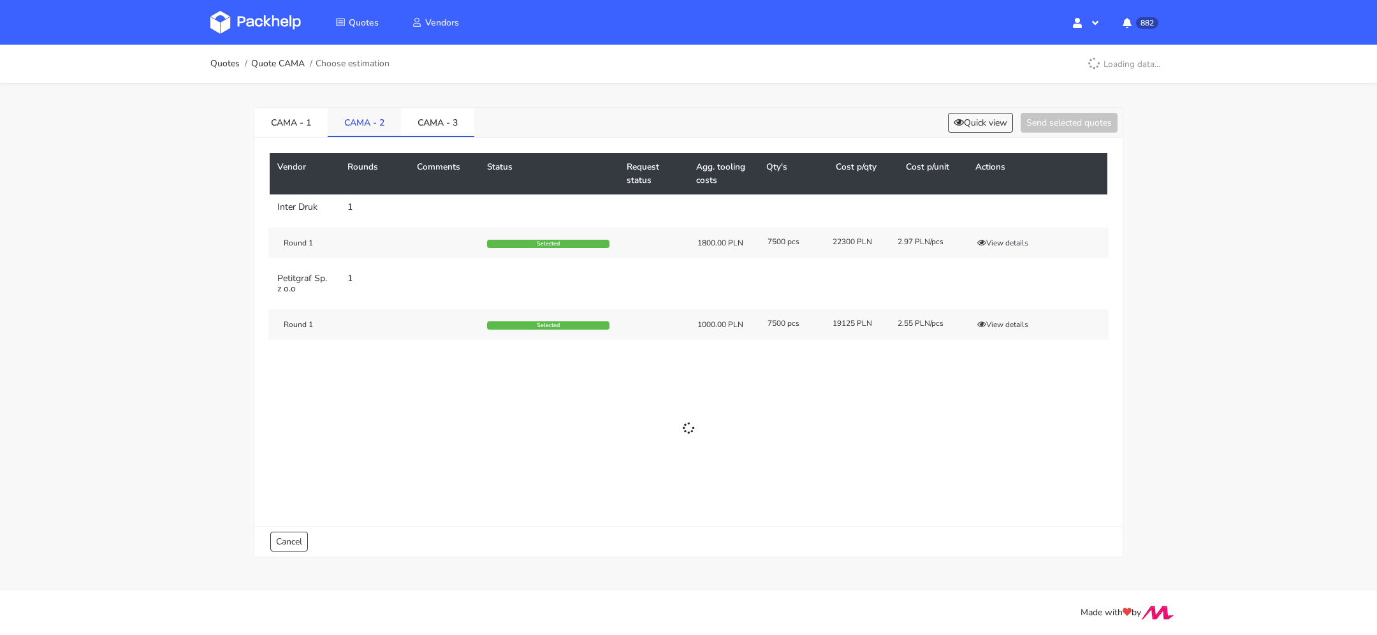
click at [373, 120] on link "CAMA - 2" at bounding box center [364, 122] width 73 height 28
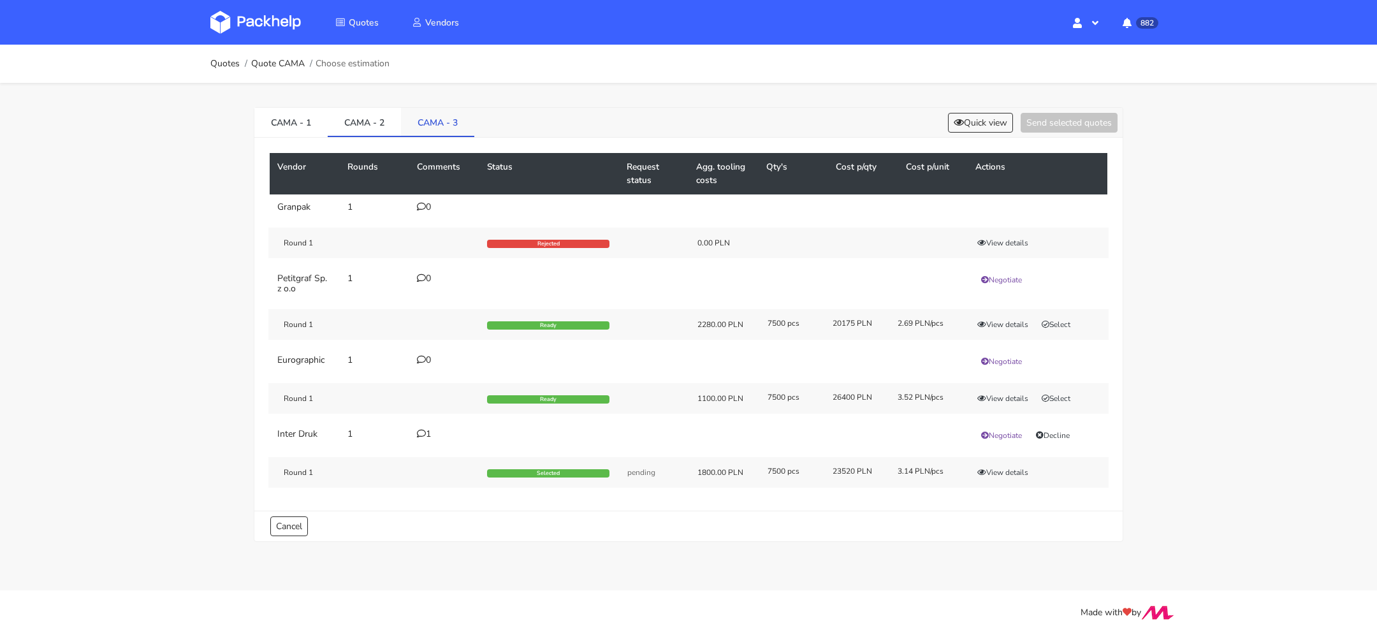
click at [462, 128] on link "CAMA - 3" at bounding box center [437, 122] width 73 height 28
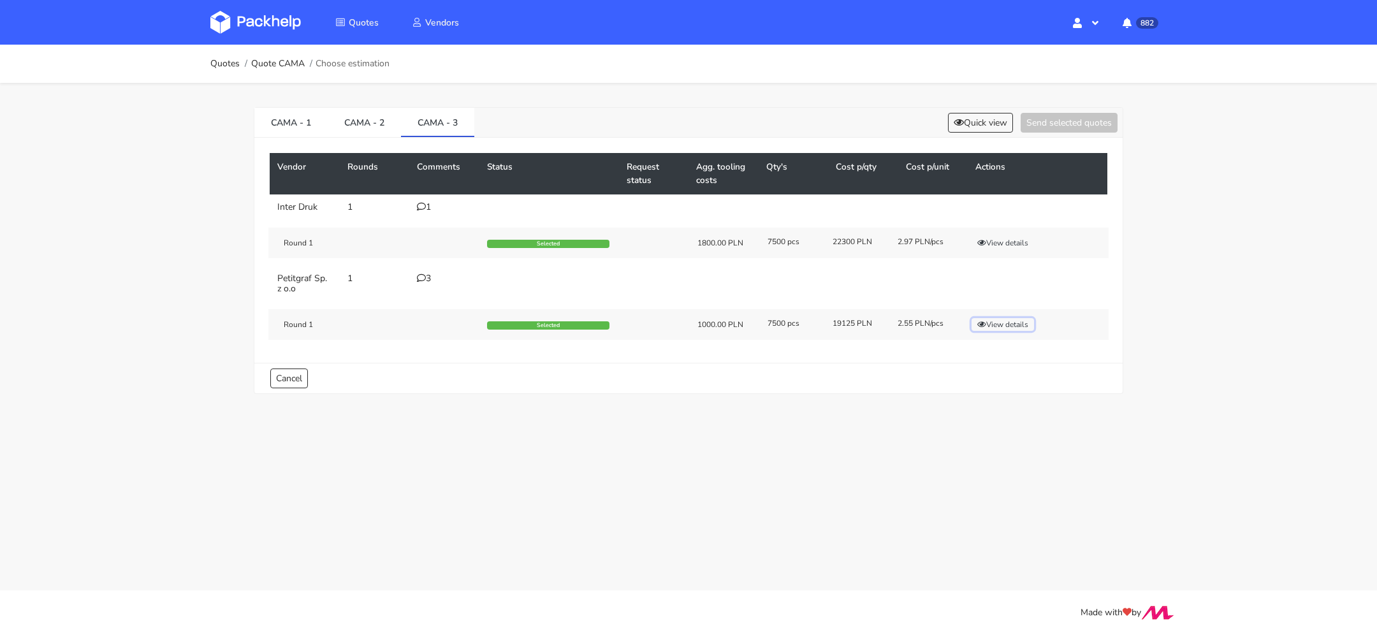
click at [1010, 324] on button "View details" at bounding box center [1003, 324] width 62 height 13
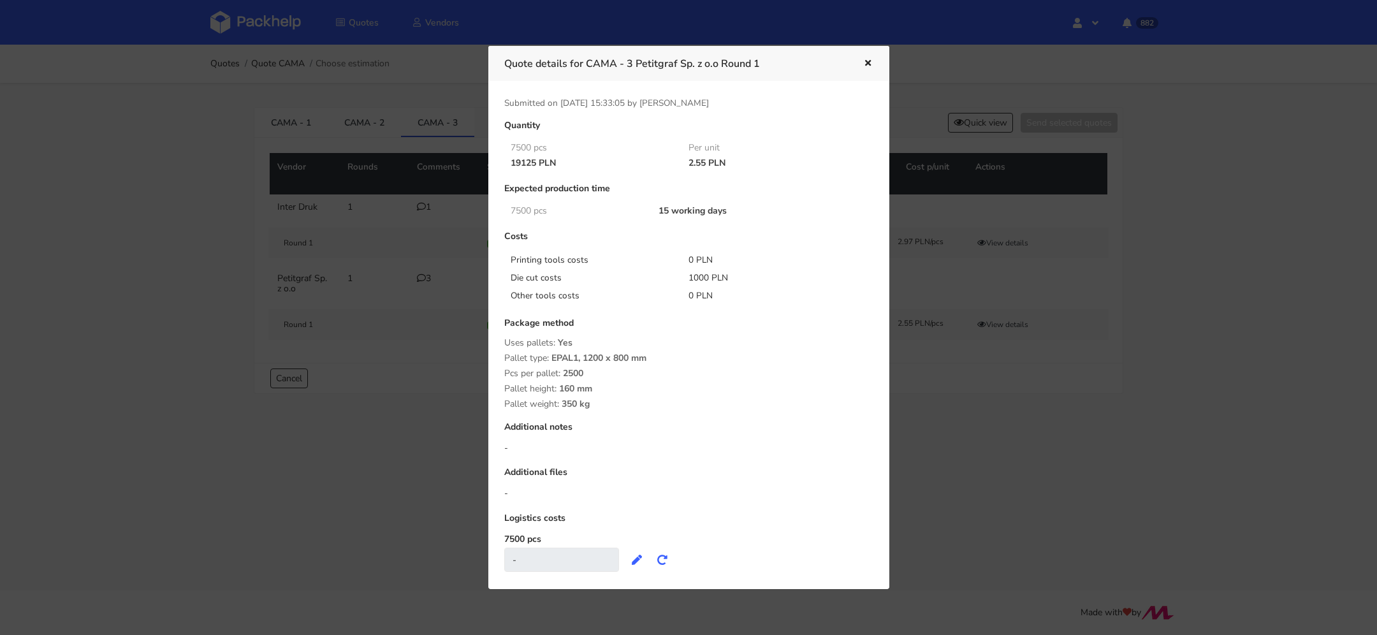
click at [869, 64] on icon "button" at bounding box center [867, 63] width 11 height 9
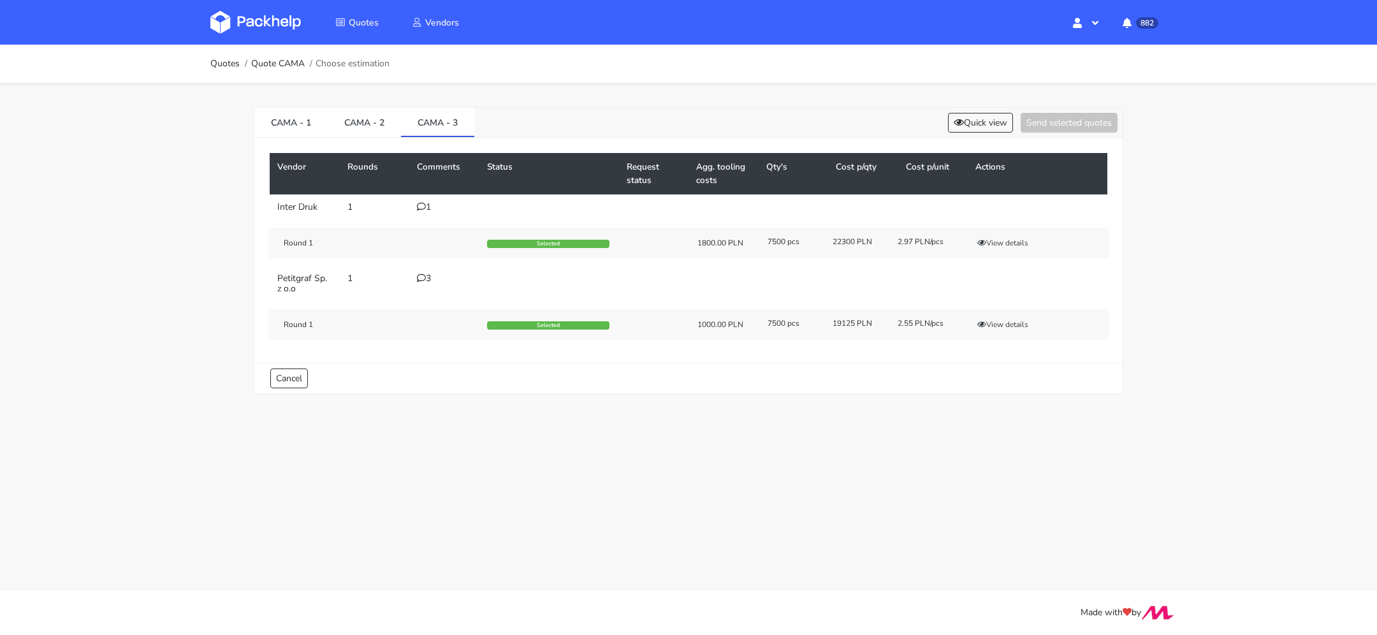
click at [295, 72] on ol "Quotes Quote CAMA Choose estimation" at bounding box center [299, 63] width 179 height 25
click at [293, 66] on link "Quote CAMA" at bounding box center [278, 64] width 54 height 10
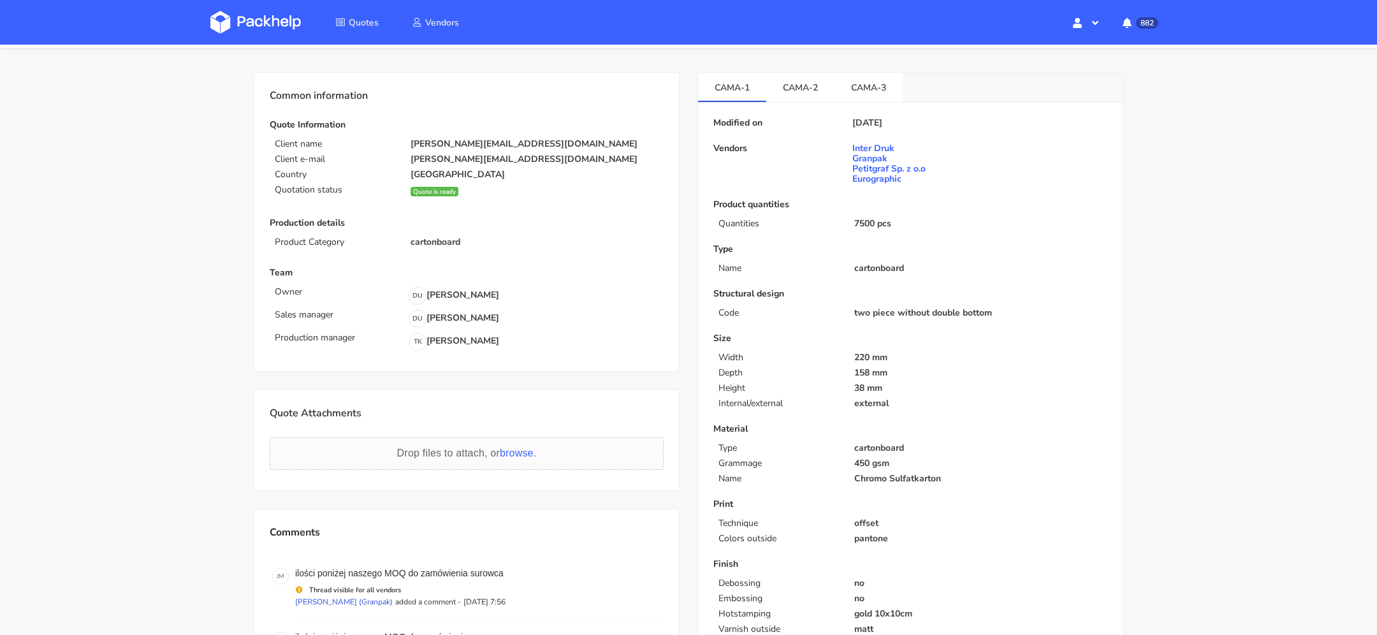
scroll to position [58, 0]
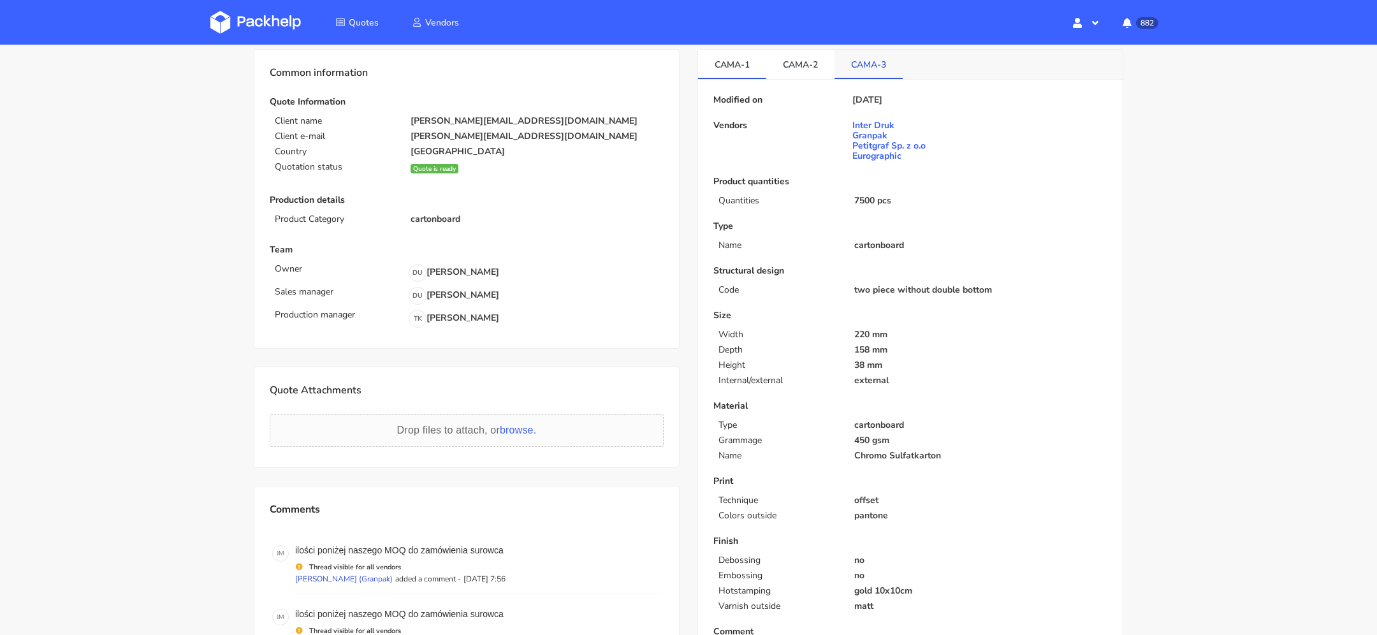
click at [856, 72] on link "CAMA-3" at bounding box center [868, 64] width 68 height 28
